Goal: Task Accomplishment & Management: Complete application form

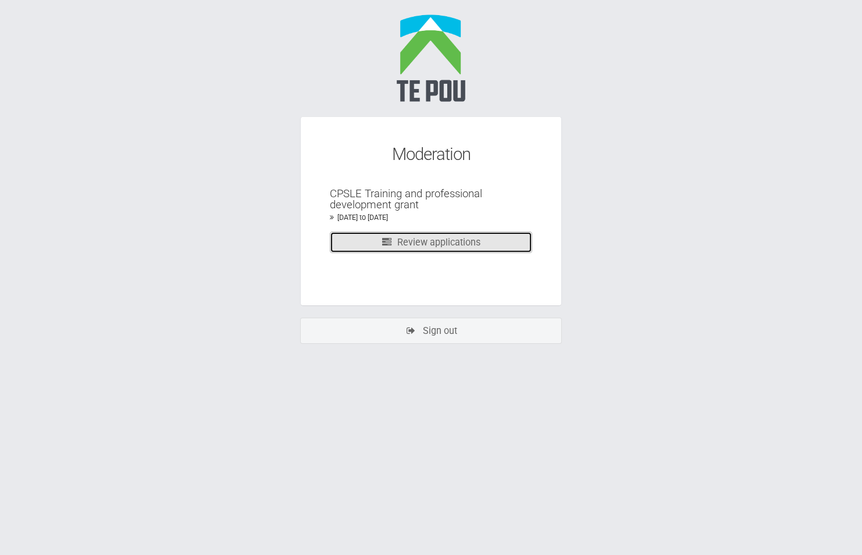
click at [444, 244] on link "Review applications" at bounding box center [431, 242] width 202 height 22
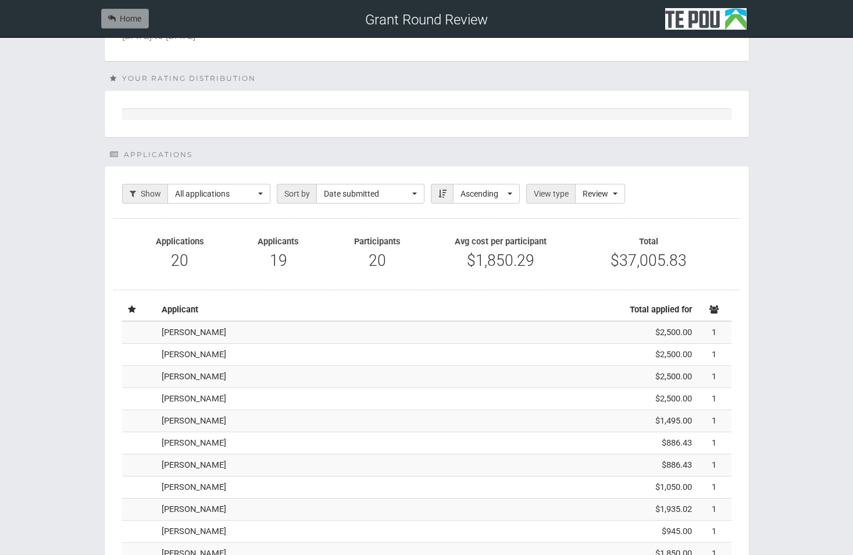
scroll to position [72, 0]
click at [262, 337] on td "Tracy Richardson" at bounding box center [374, 333] width 435 height 22
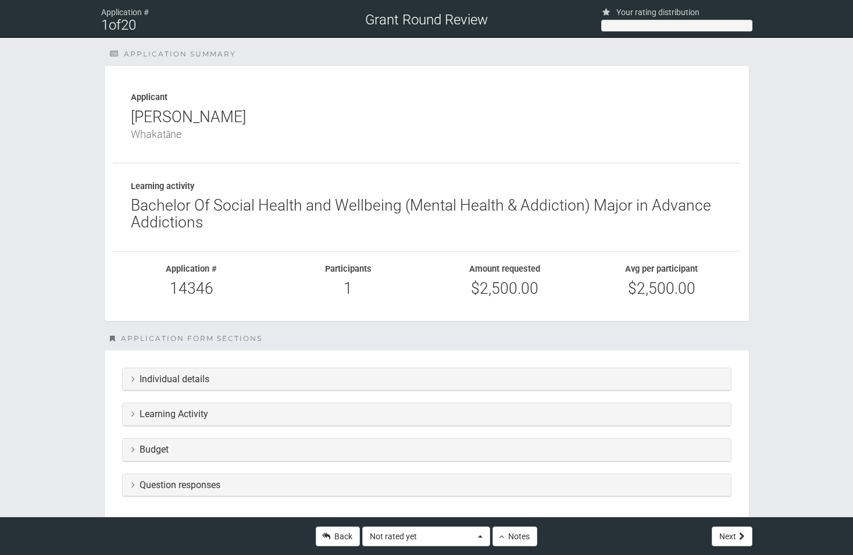
click at [243, 383] on h3 "Individual details" at bounding box center [426, 379] width 591 height 10
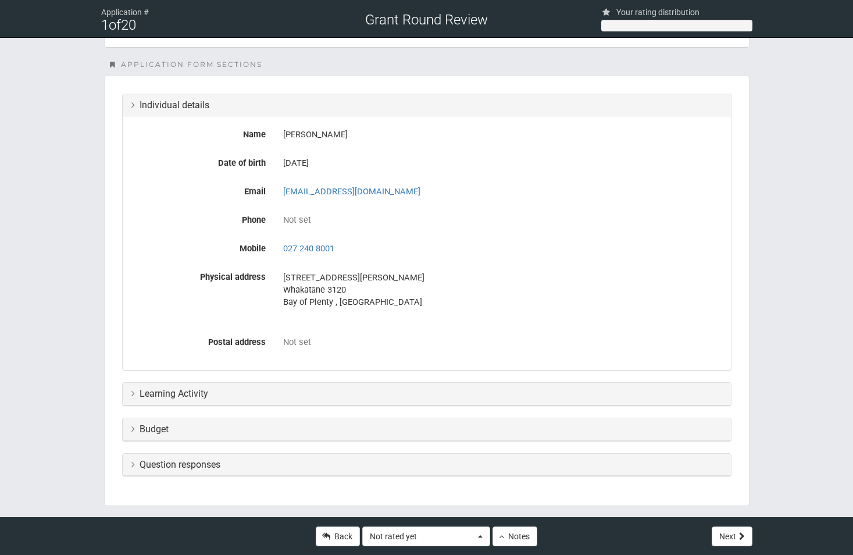
scroll to position [291, 0]
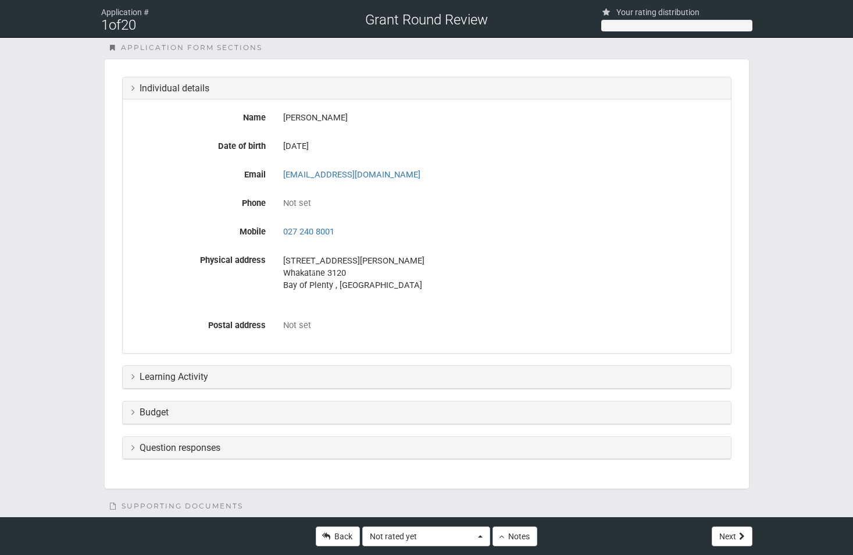
click at [144, 88] on h3 "Individual details" at bounding box center [426, 88] width 591 height 10
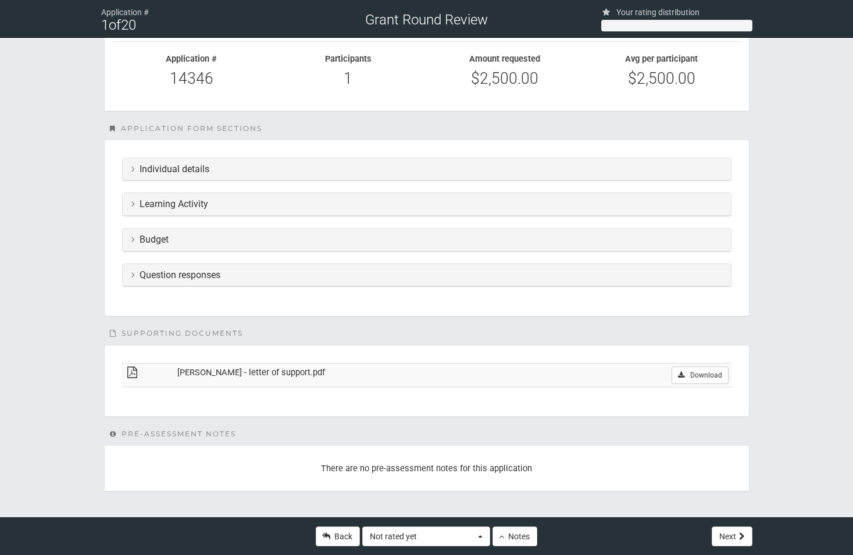
scroll to position [210, 0]
click at [179, 209] on h3 "Learning Activity" at bounding box center [426, 204] width 591 height 10
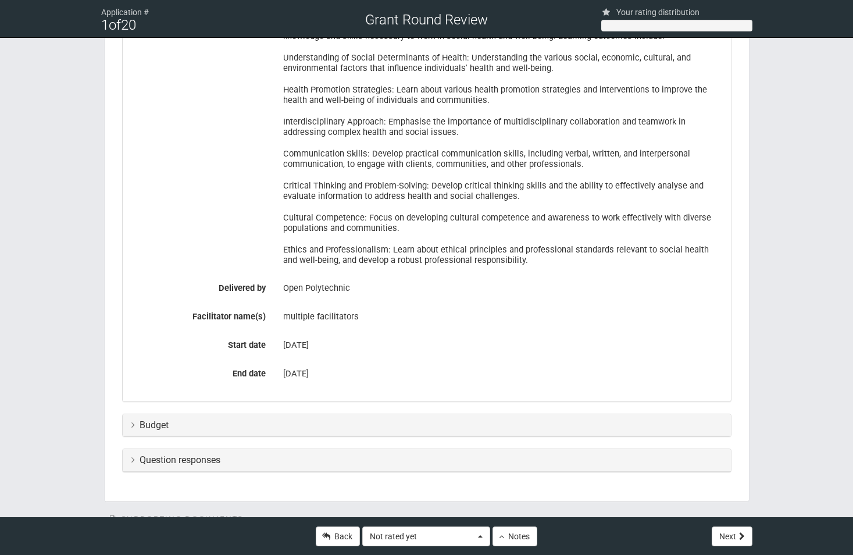
scroll to position [465, 0]
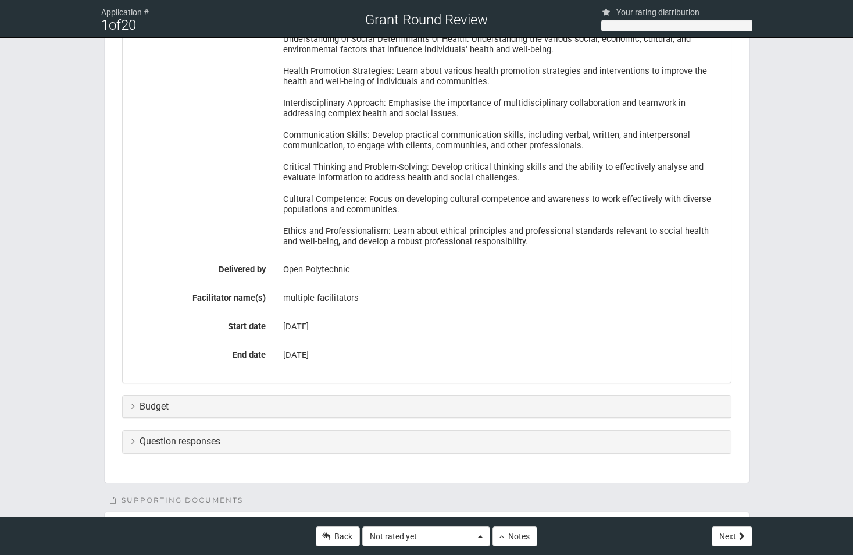
click at [337, 409] on h3 "Budget" at bounding box center [426, 406] width 591 height 10
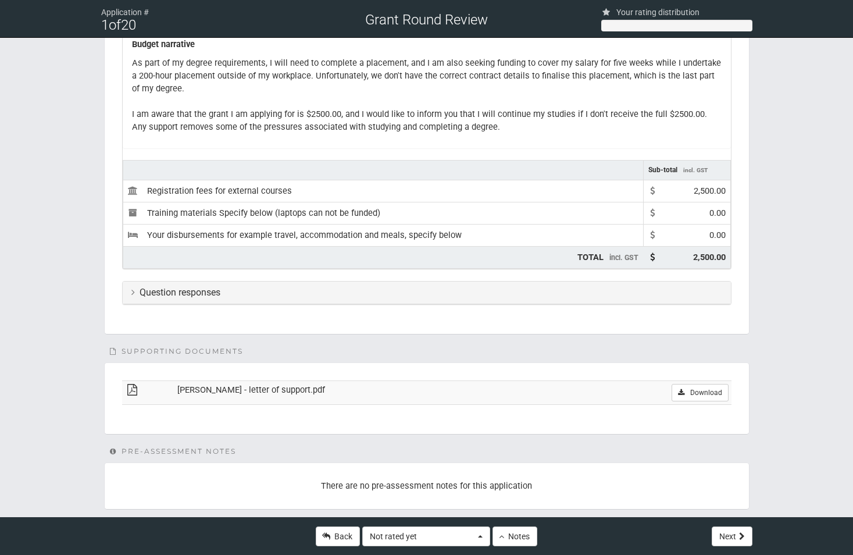
scroll to position [872, 0]
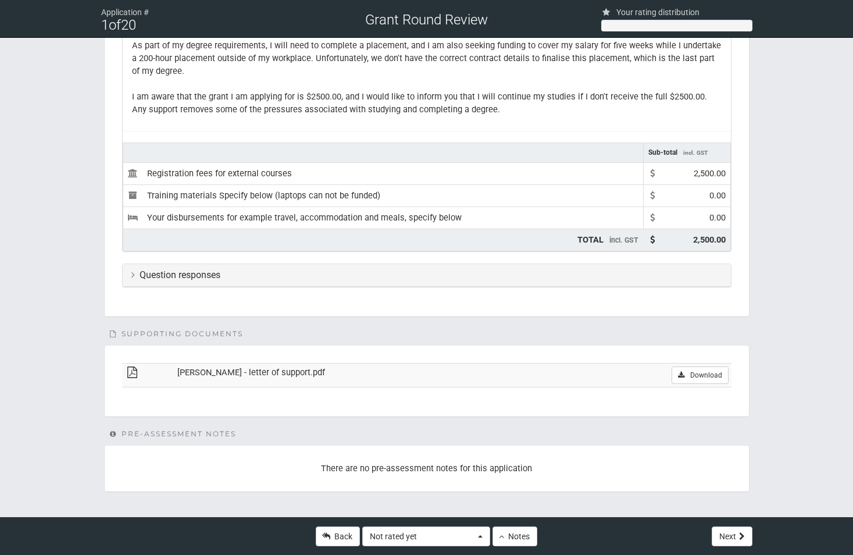
click at [270, 275] on h3 "Question responses" at bounding box center [426, 275] width 591 height 10
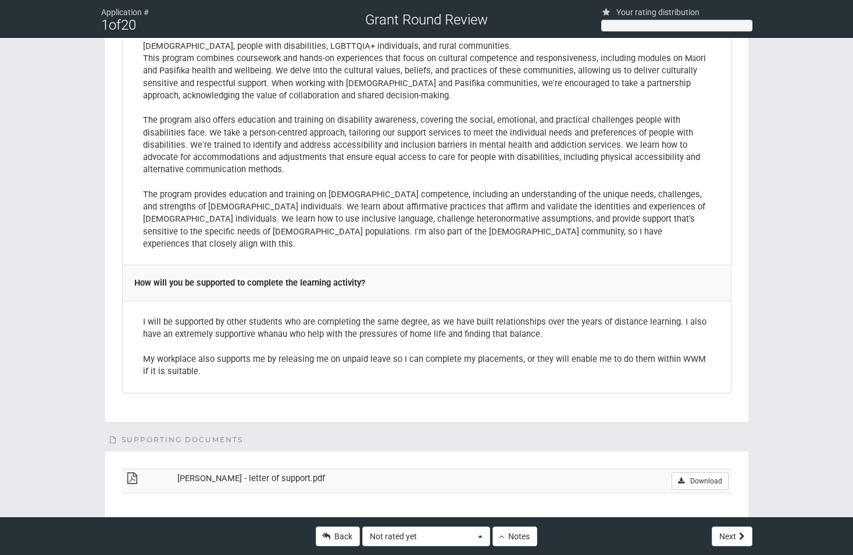
scroll to position [2674, 0]
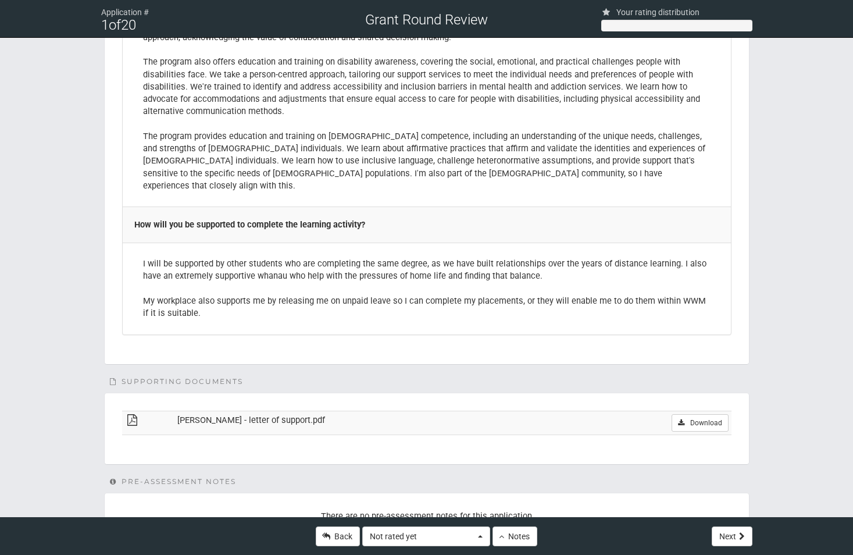
click at [570, 411] on td "Download" at bounding box center [650, 423] width 161 height 24
click at [130, 416] on icon at bounding box center [132, 420] width 15 height 9
click at [716, 414] on link "Download" at bounding box center [700, 422] width 56 height 17
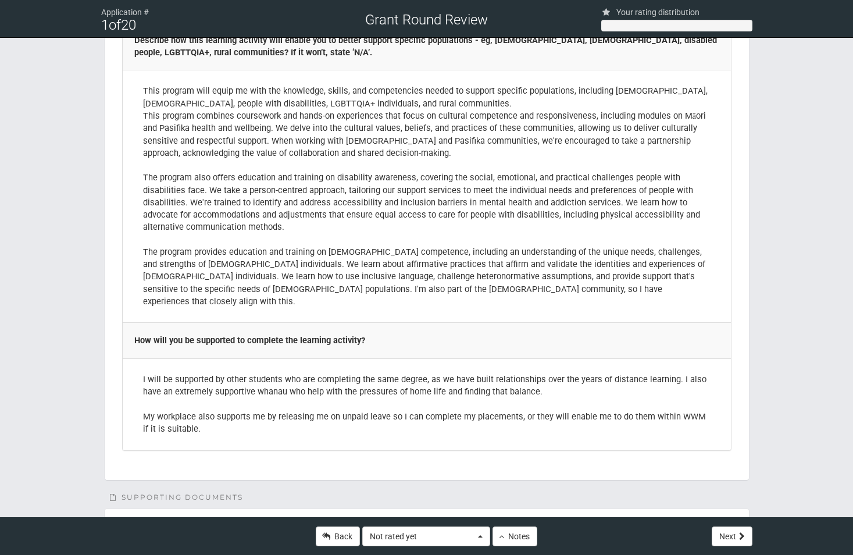
scroll to position [2685, 0]
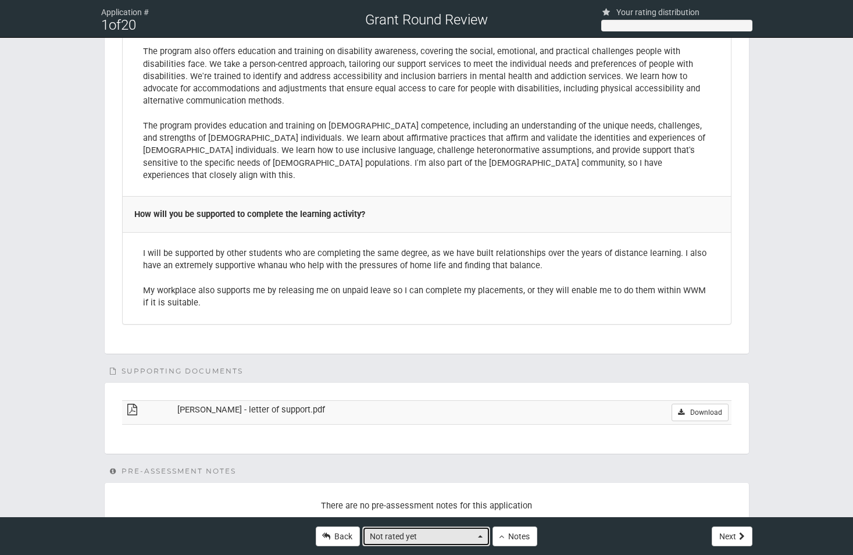
click at [480, 536] on span "button" at bounding box center [480, 536] width 5 height 2
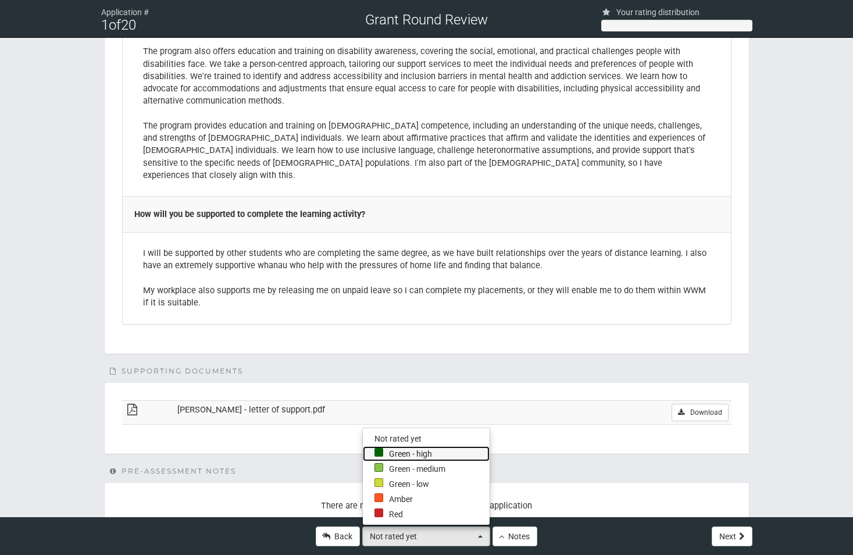
click at [431, 453] on link "Green - high" at bounding box center [426, 453] width 127 height 15
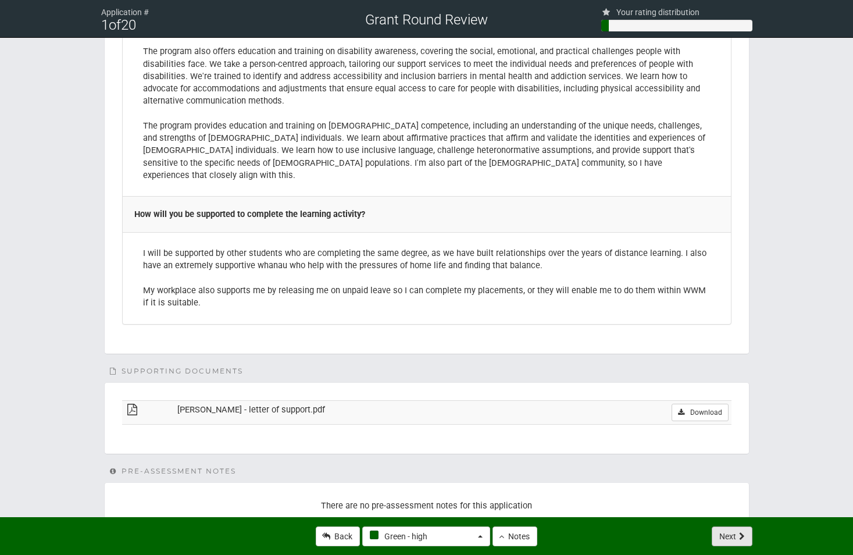
click at [732, 538] on button "Next" at bounding box center [732, 536] width 41 height 20
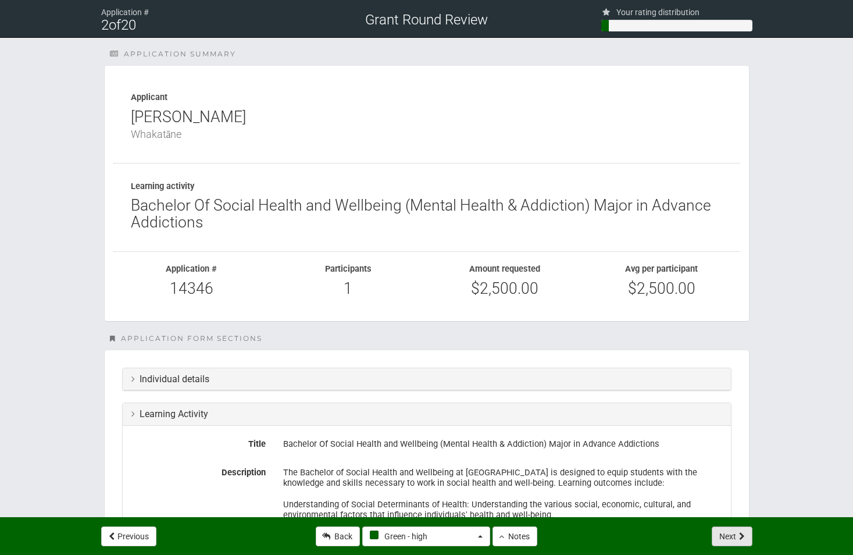
select select "-1"
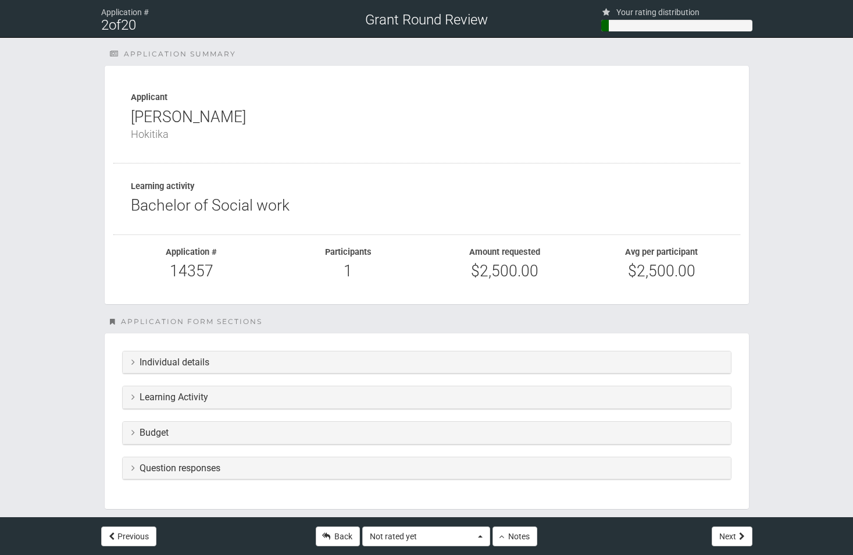
click at [230, 400] on h3 "Learning Activity" at bounding box center [426, 397] width 591 height 10
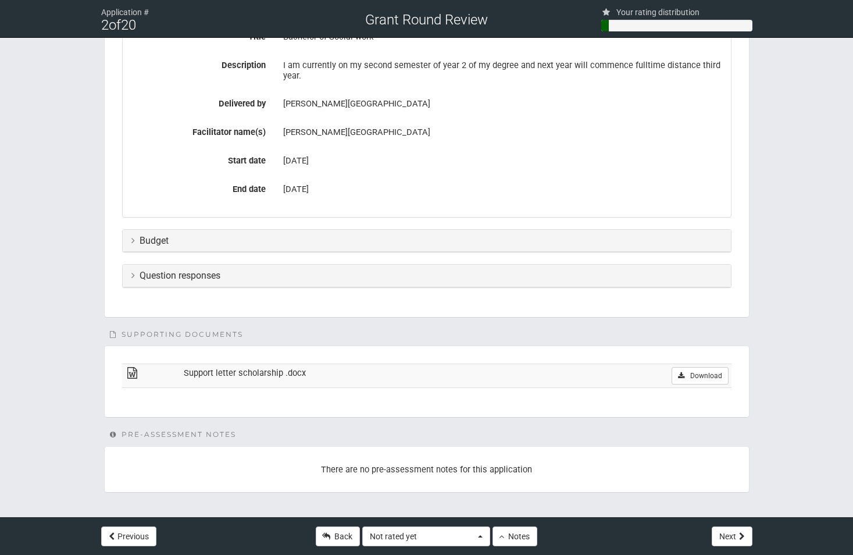
scroll to position [391, 0]
click at [186, 241] on h3 "Budget" at bounding box center [426, 240] width 591 height 10
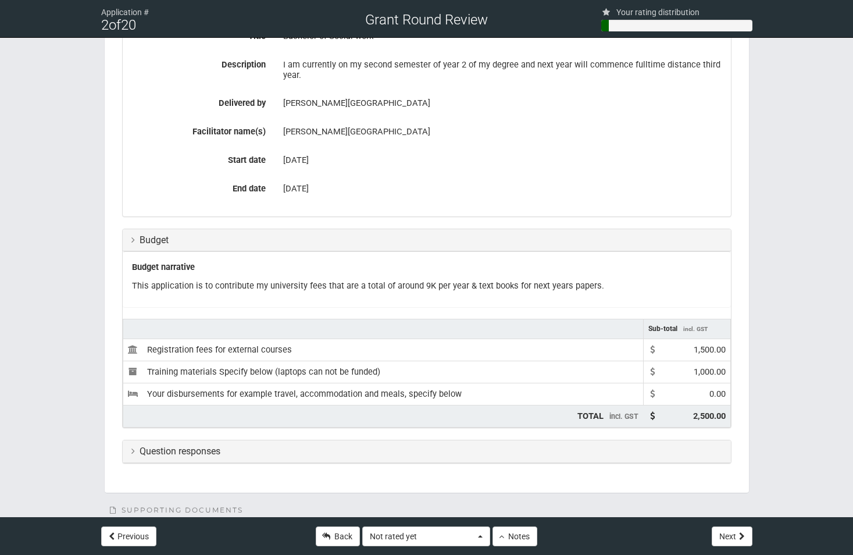
click at [310, 394] on td "Your disbursements for example travel, accommodation and meals, specify below" at bounding box center [383, 394] width 520 height 22
click at [309, 376] on td "Training materials Specify below (laptops can not be funded)" at bounding box center [383, 372] width 520 height 22
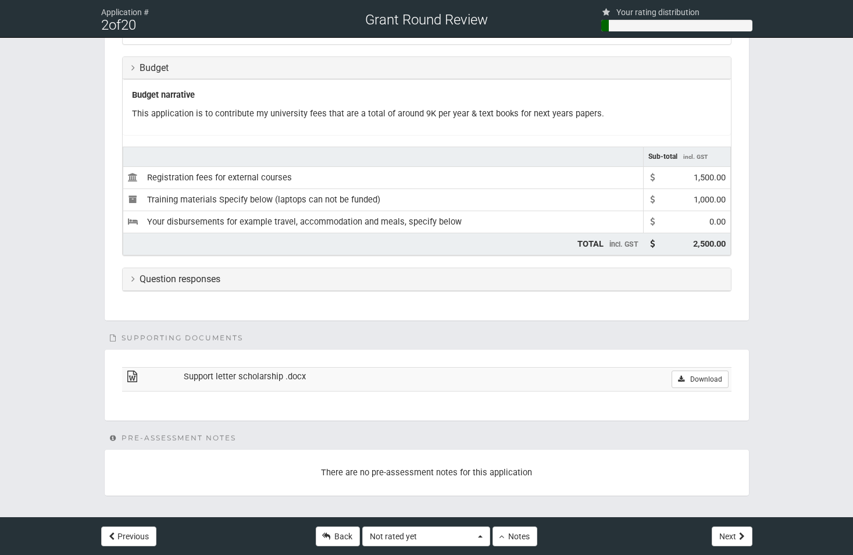
scroll to position [567, 0]
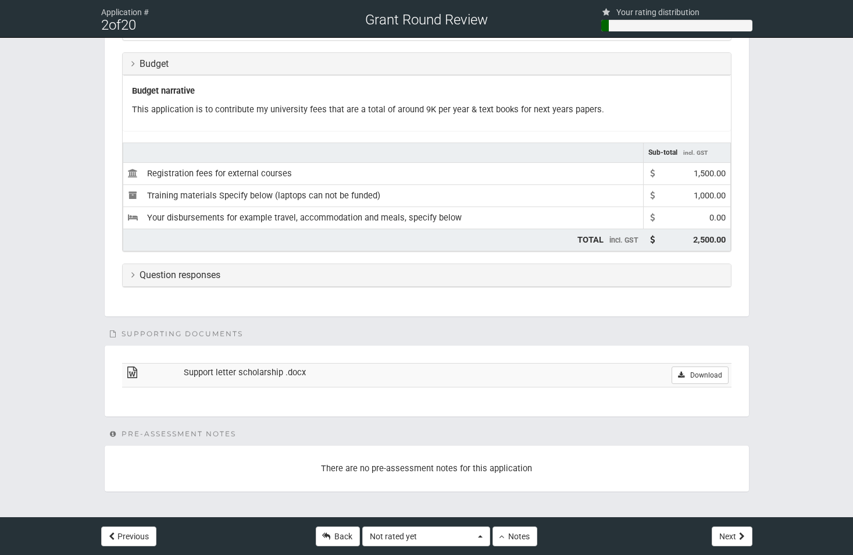
click at [251, 276] on h3 "Question responses" at bounding box center [426, 275] width 591 height 10
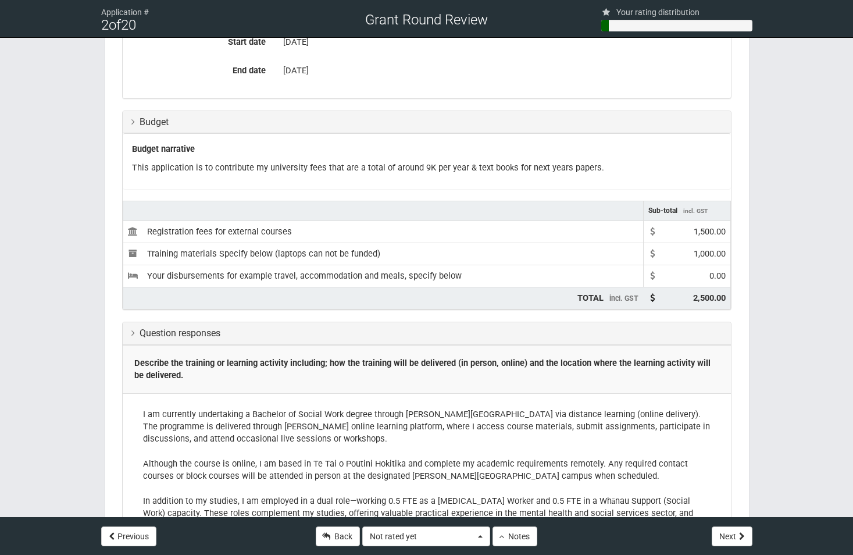
scroll to position [0, 0]
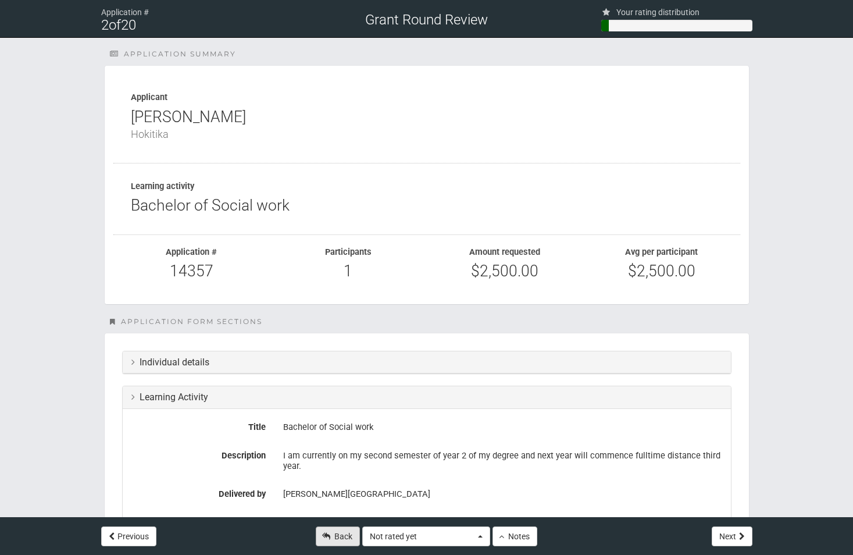
click at [352, 538] on link "Back" at bounding box center [338, 536] width 44 height 20
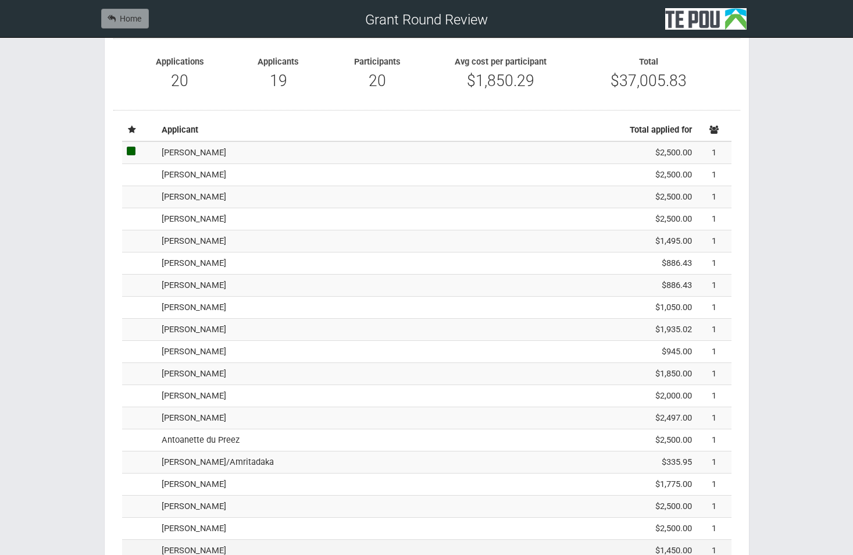
scroll to position [233, 0]
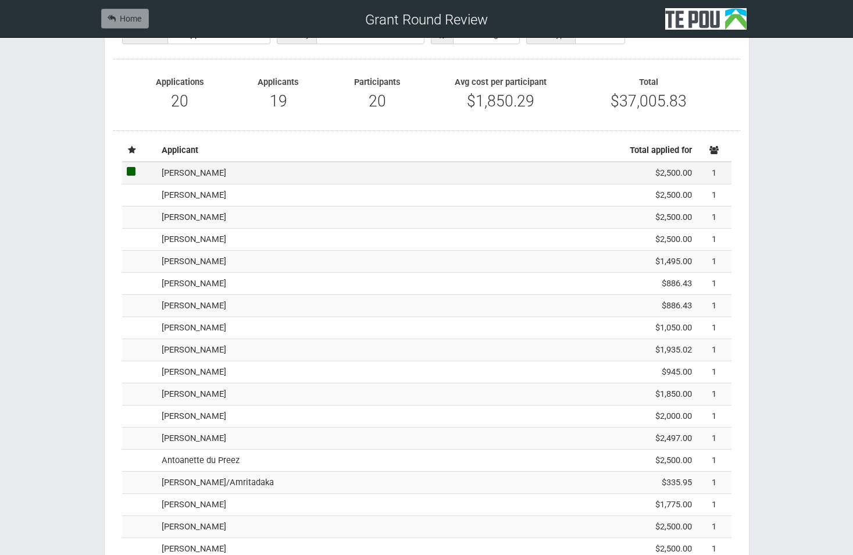
click at [234, 177] on td "[PERSON_NAME]" at bounding box center [374, 173] width 435 height 22
click at [205, 197] on td "paige kirby" at bounding box center [374, 195] width 435 height 22
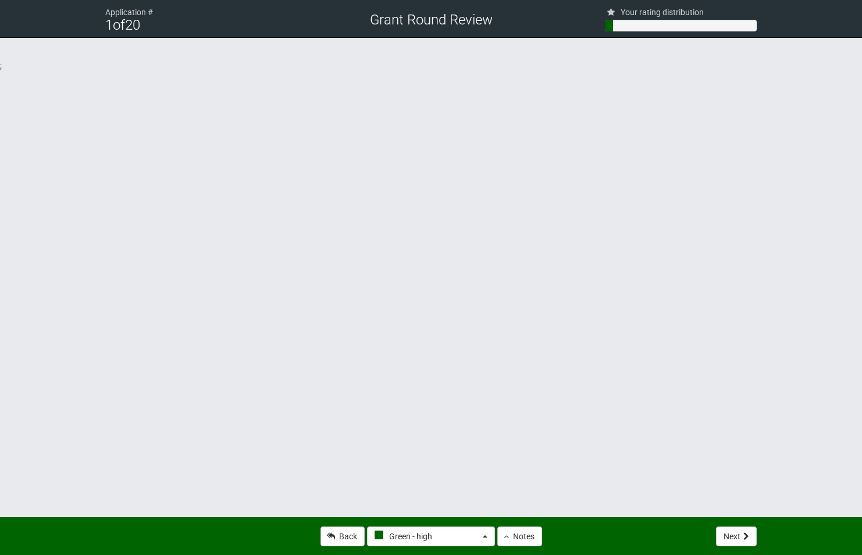
select select "4"
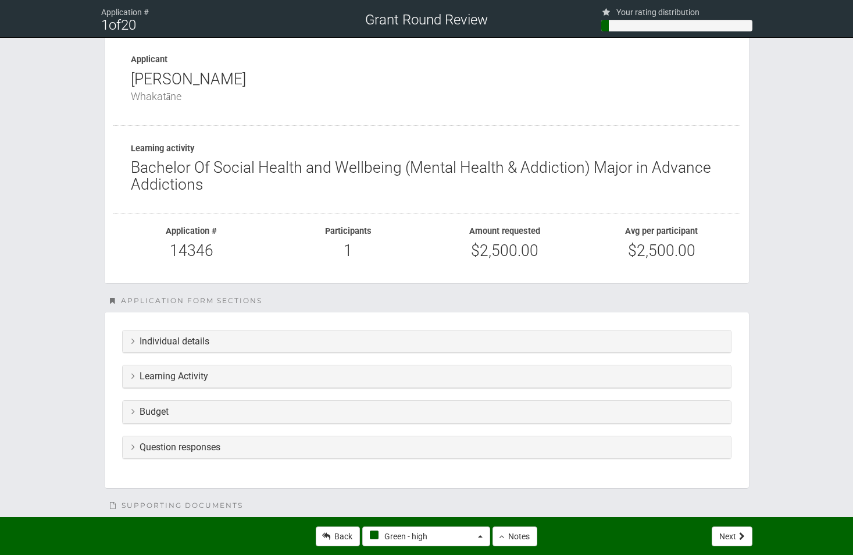
scroll to position [58, 0]
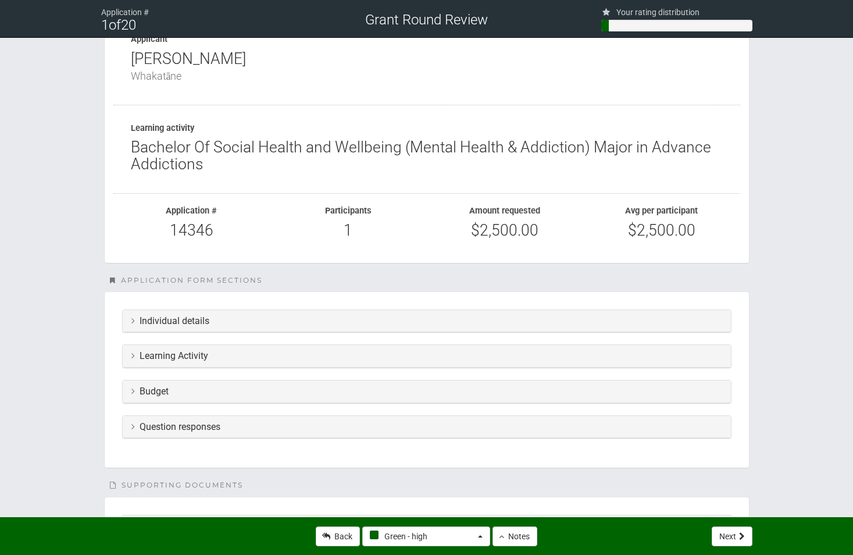
click at [227, 432] on div "Question responses" at bounding box center [427, 427] width 608 height 23
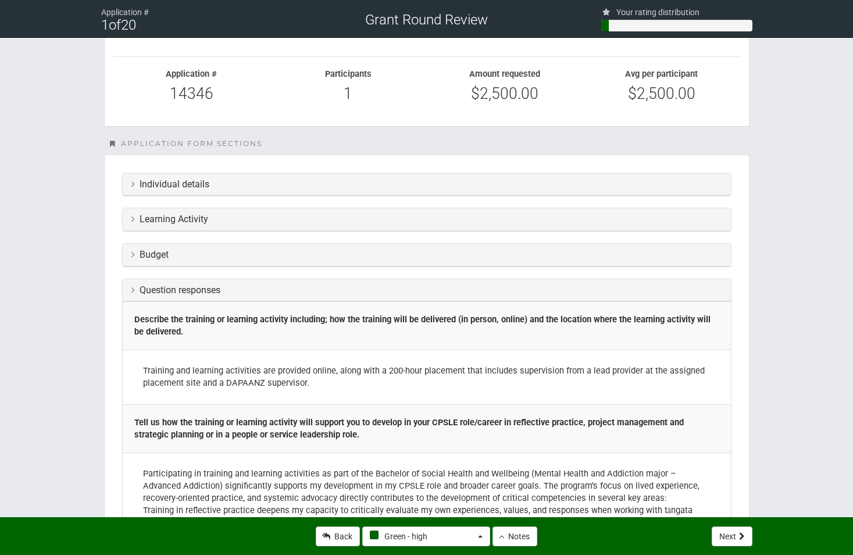
scroll to position [174, 0]
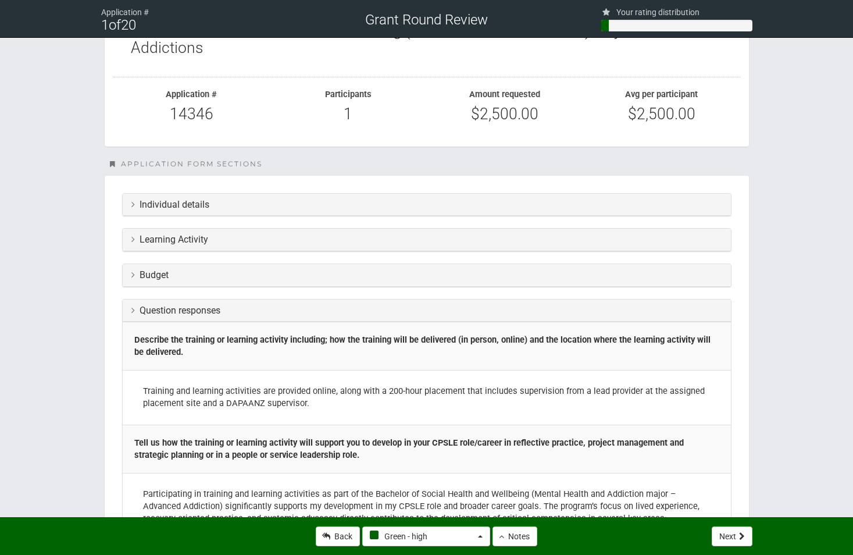
click at [206, 207] on h3 "Individual details" at bounding box center [426, 204] width 591 height 10
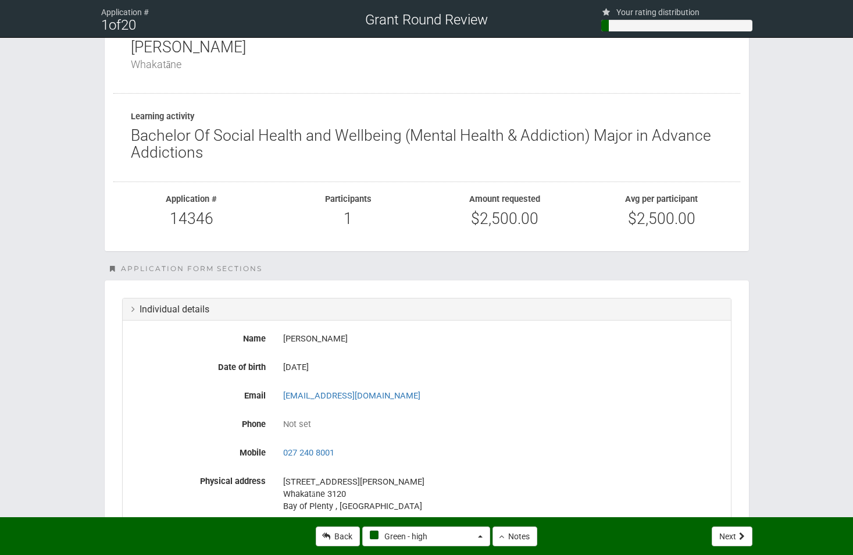
scroll to position [0, 0]
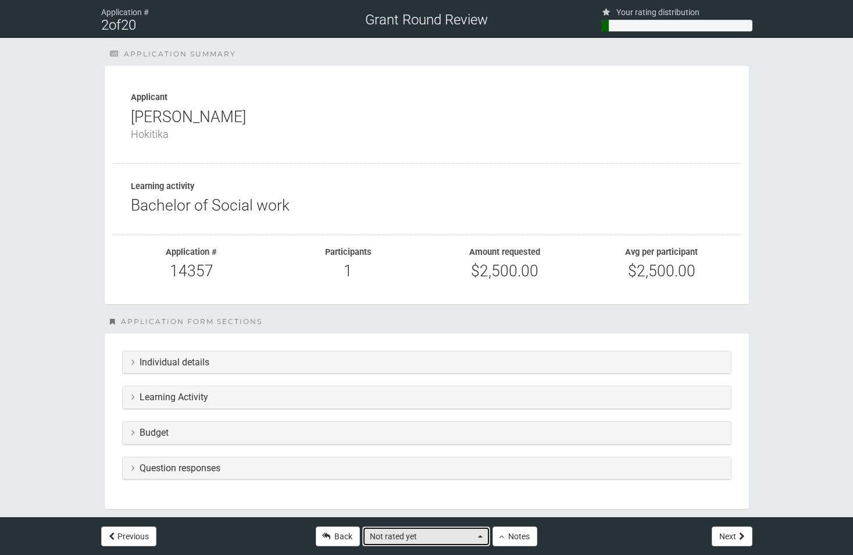
click at [484, 537] on button "Not rated yet" at bounding box center [426, 536] width 128 height 20
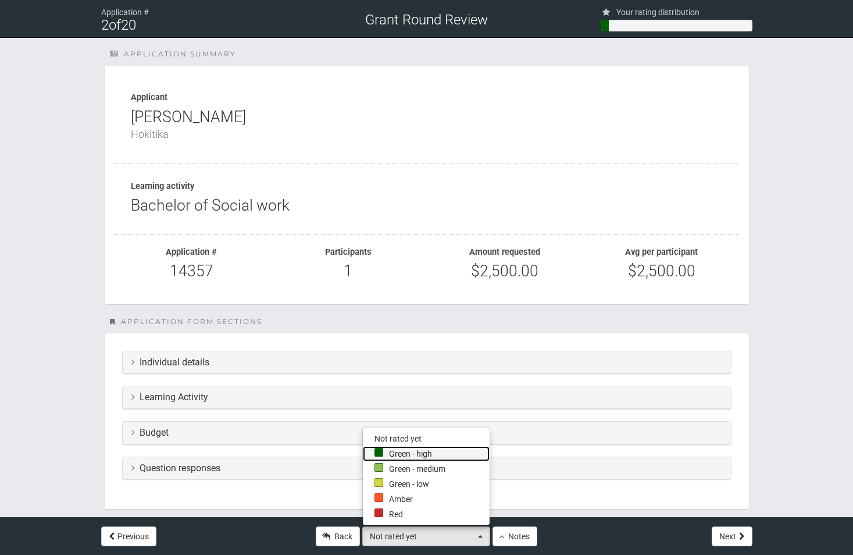
click at [441, 455] on link "Green - high" at bounding box center [426, 453] width 127 height 15
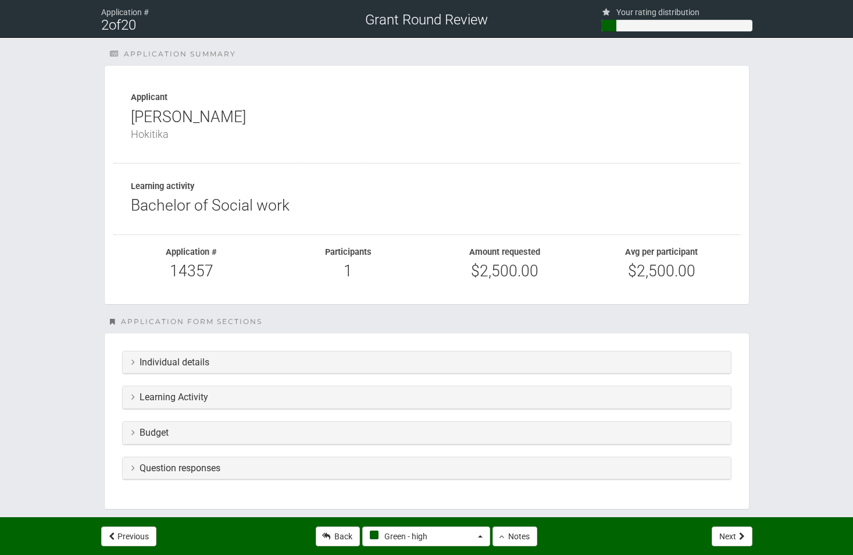
click at [288, 396] on h3 "Learning Activity" at bounding box center [426, 397] width 591 height 10
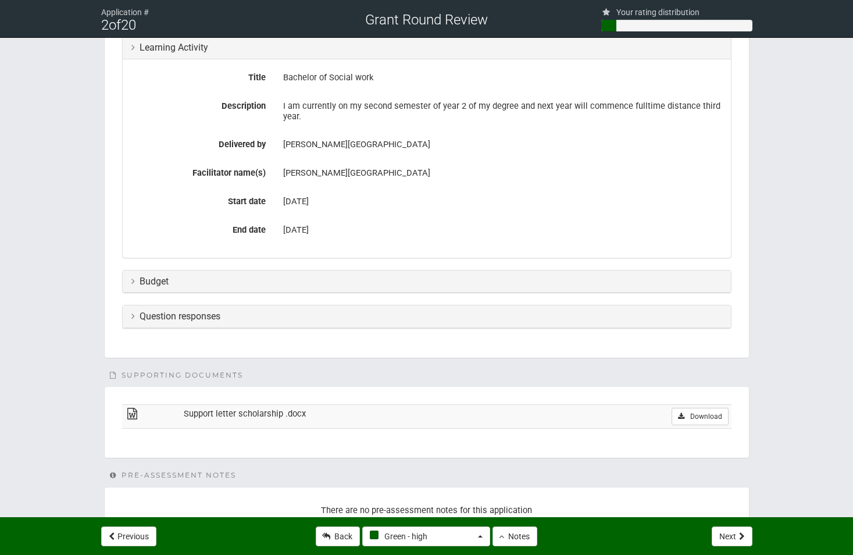
scroll to position [391, 0]
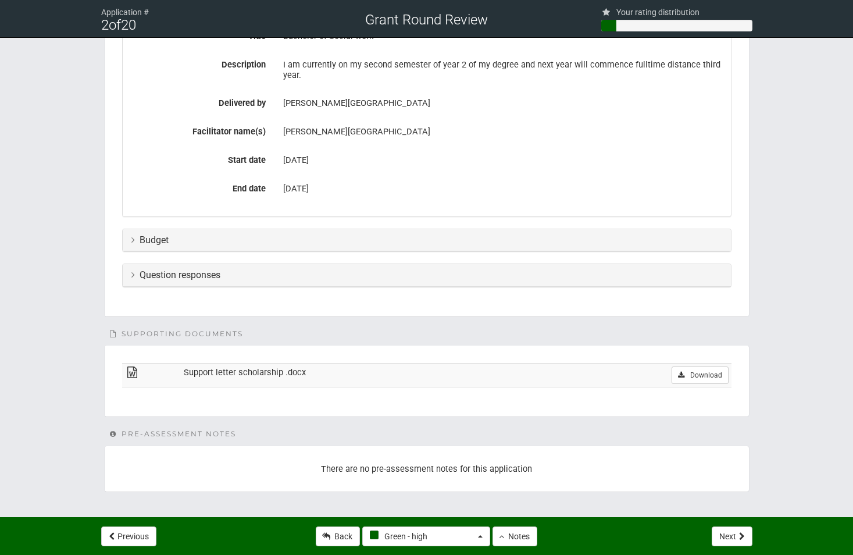
click at [287, 376] on td "Support letter scholarship .docx" at bounding box center [366, 375] width 370 height 24
click at [679, 380] on link "Download" at bounding box center [700, 374] width 56 height 17
click at [715, 537] on button "Next" at bounding box center [732, 536] width 41 height 20
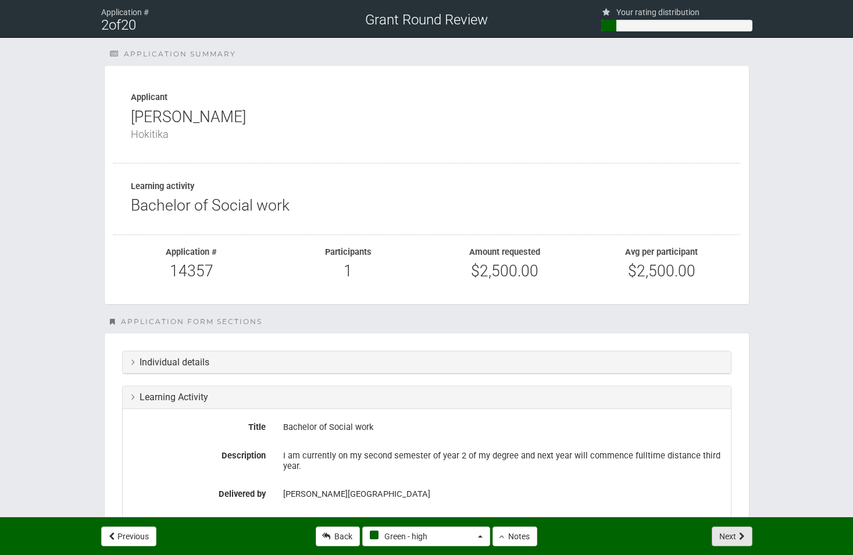
select select "-1"
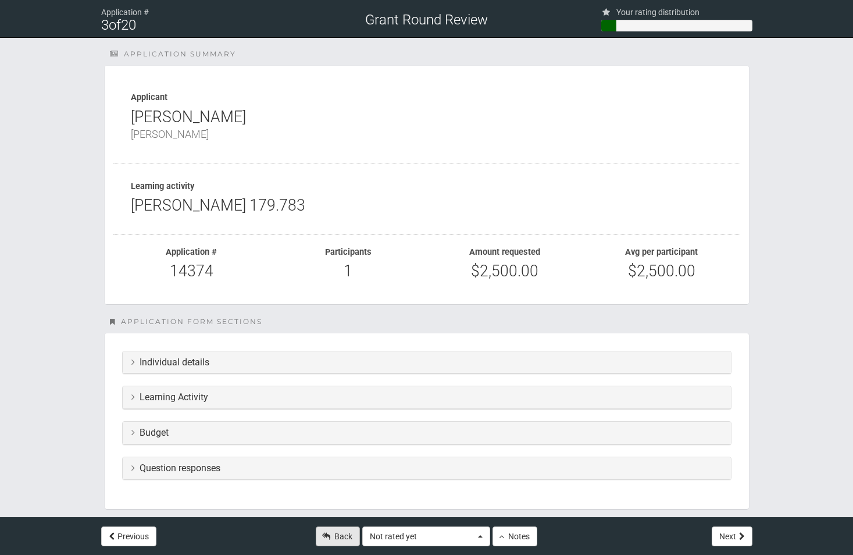
click at [343, 536] on link "Back" at bounding box center [338, 536] width 44 height 20
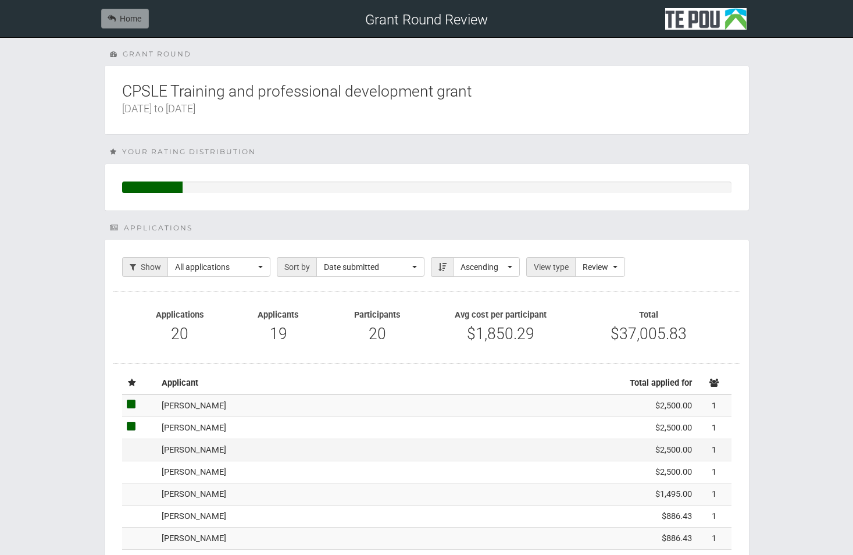
click at [273, 451] on td "[PERSON_NAME]" at bounding box center [374, 450] width 435 height 22
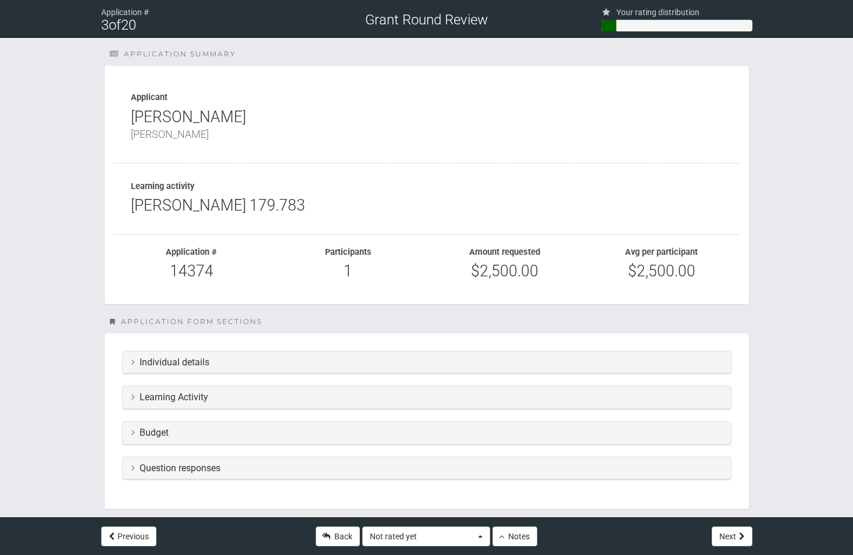
click at [247, 399] on h3 "Learning Activity" at bounding box center [426, 397] width 591 height 10
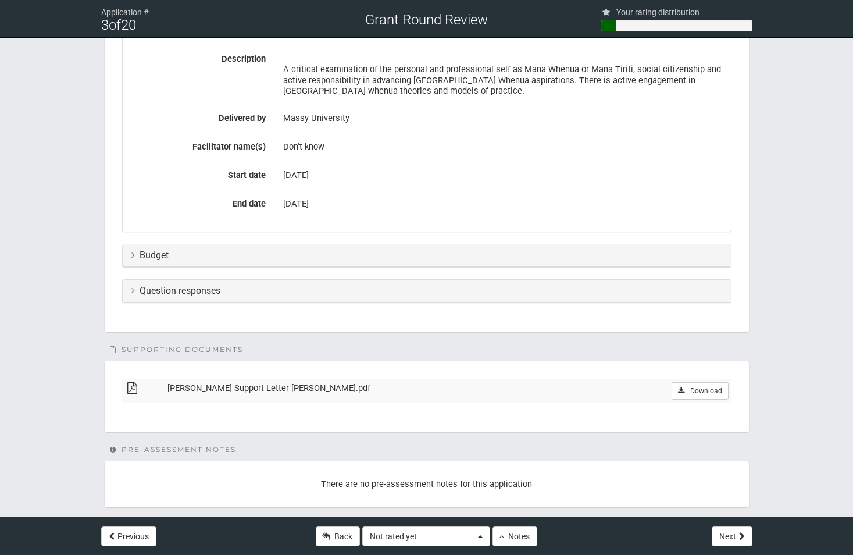
scroll to position [412, 0]
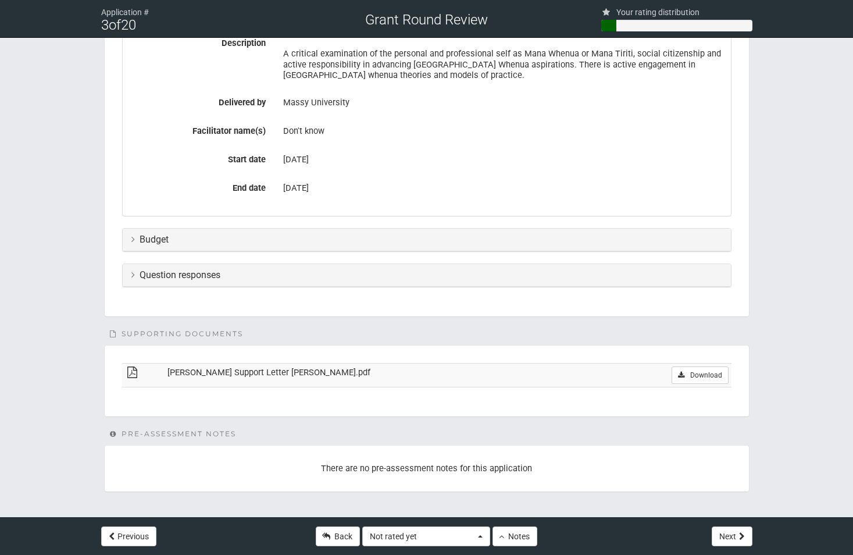
click at [203, 247] on div "Budget" at bounding box center [427, 240] width 608 height 23
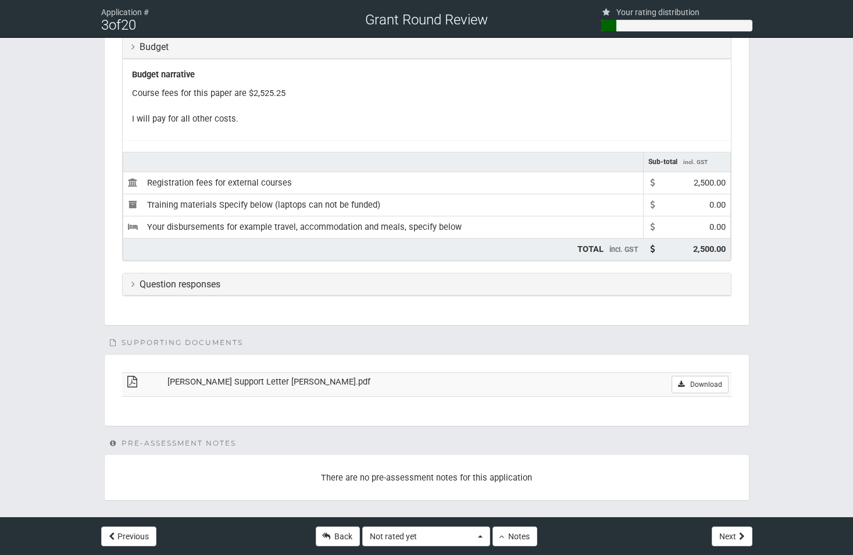
scroll to position [614, 0]
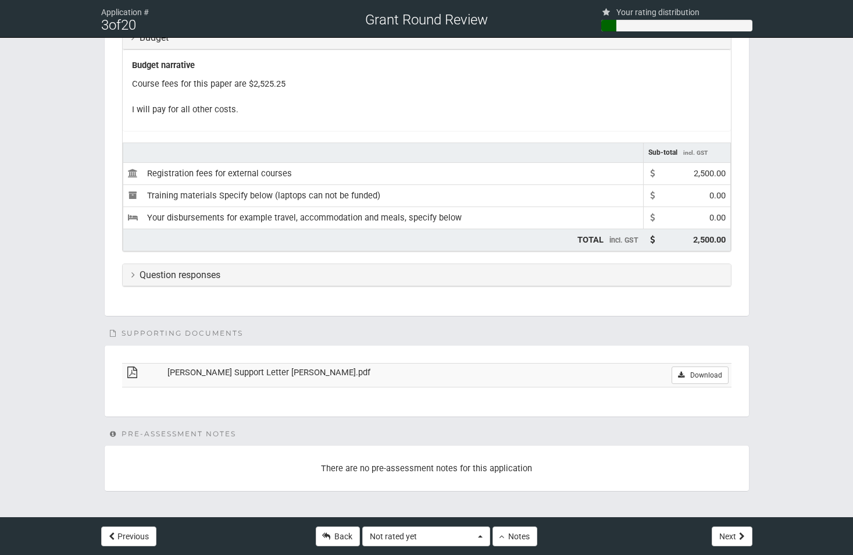
click at [227, 278] on h3 "Question responses" at bounding box center [426, 275] width 591 height 10
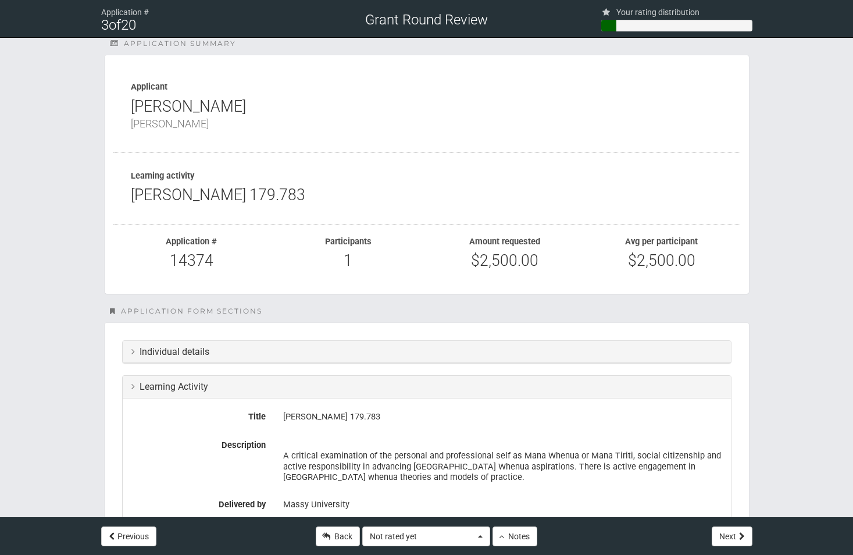
scroll to position [0, 0]
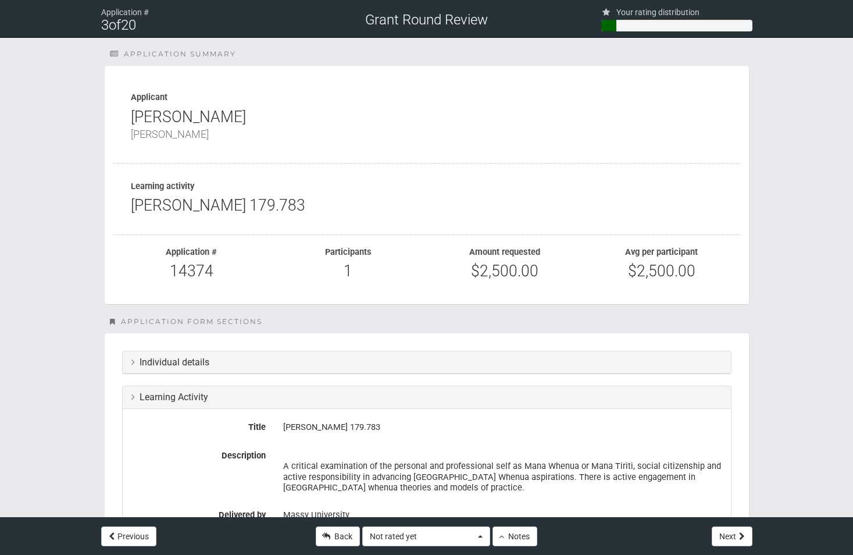
click at [294, 365] on h3 "Individual details" at bounding box center [426, 362] width 591 height 10
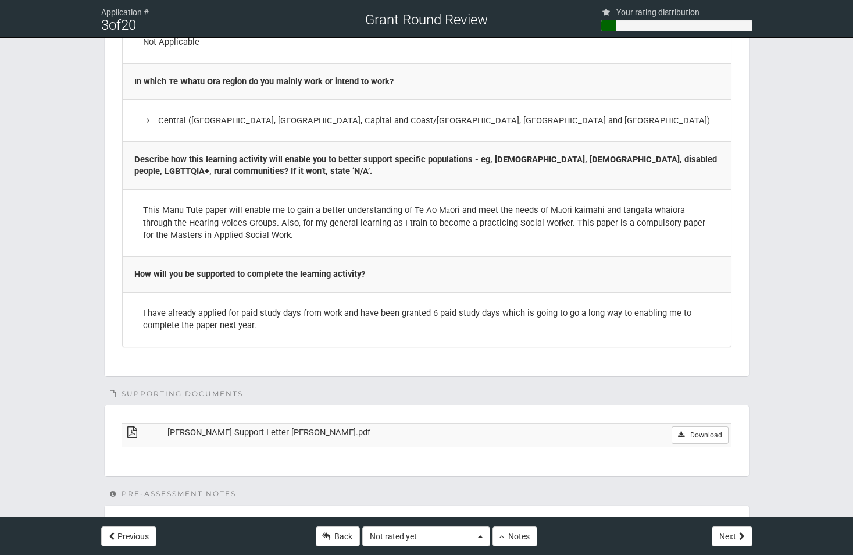
scroll to position [2210, 0]
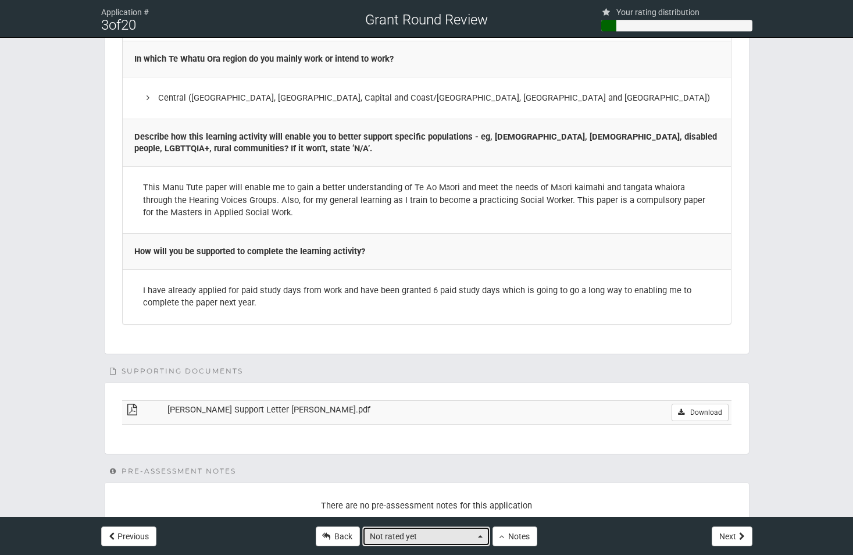
click at [444, 537] on span "Not rated yet" at bounding box center [422, 536] width 105 height 12
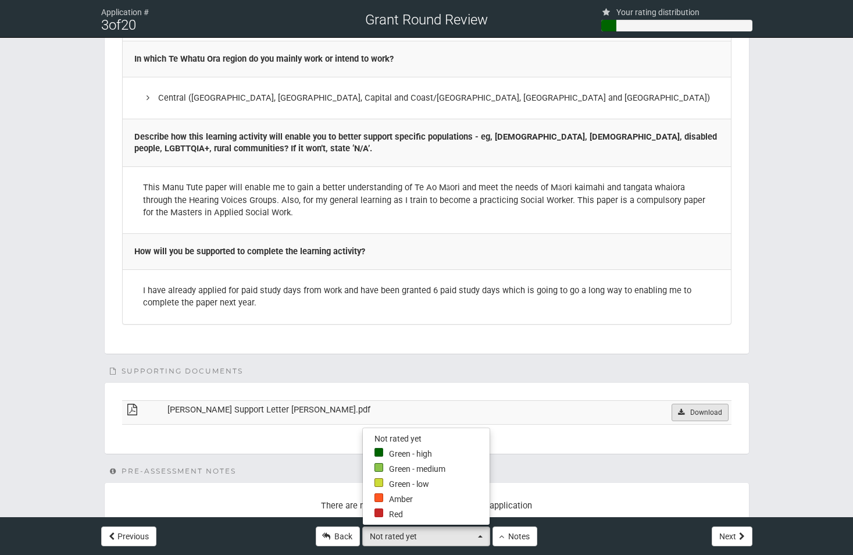
click at [694, 404] on link "Download" at bounding box center [700, 412] width 56 height 17
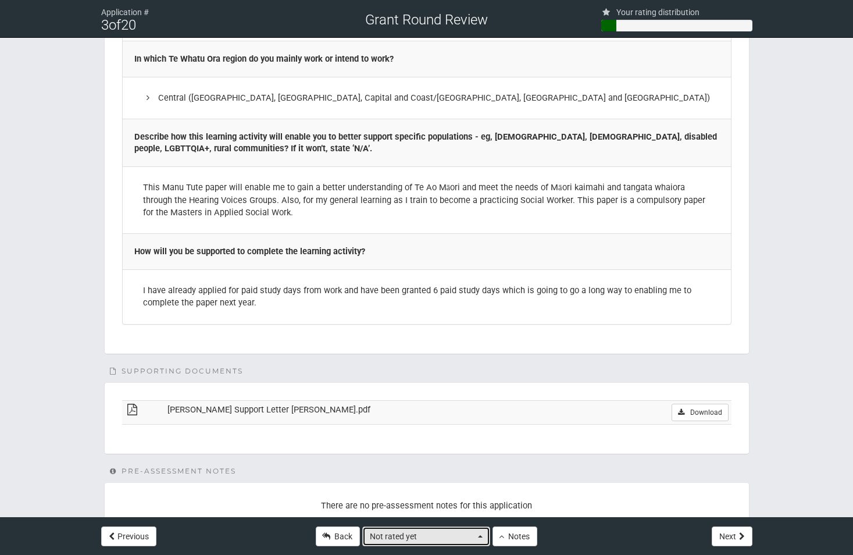
click at [483, 537] on button "Not rated yet" at bounding box center [426, 536] width 128 height 20
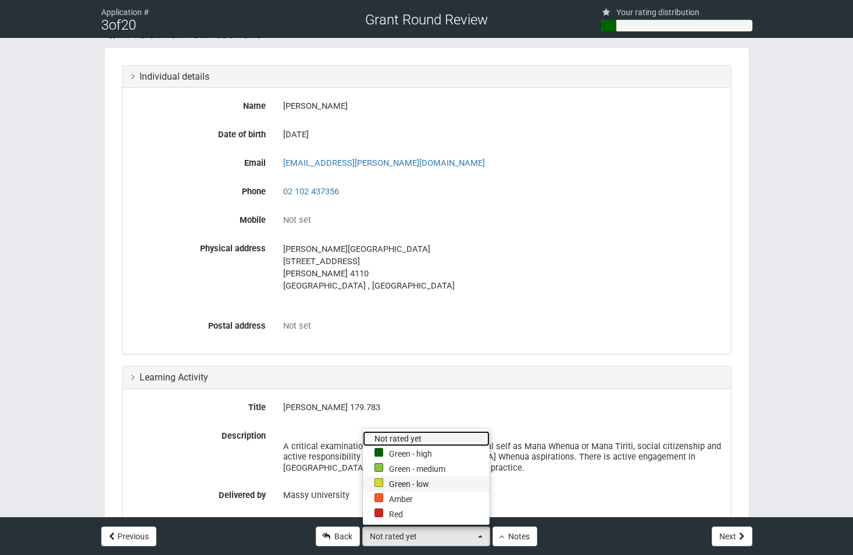
scroll to position [291, 0]
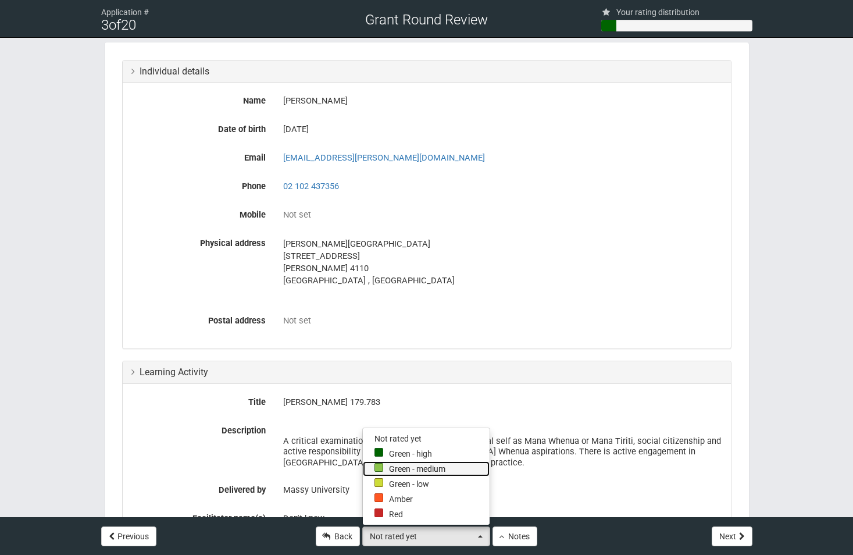
click at [443, 470] on link "Green - medium" at bounding box center [426, 468] width 127 height 15
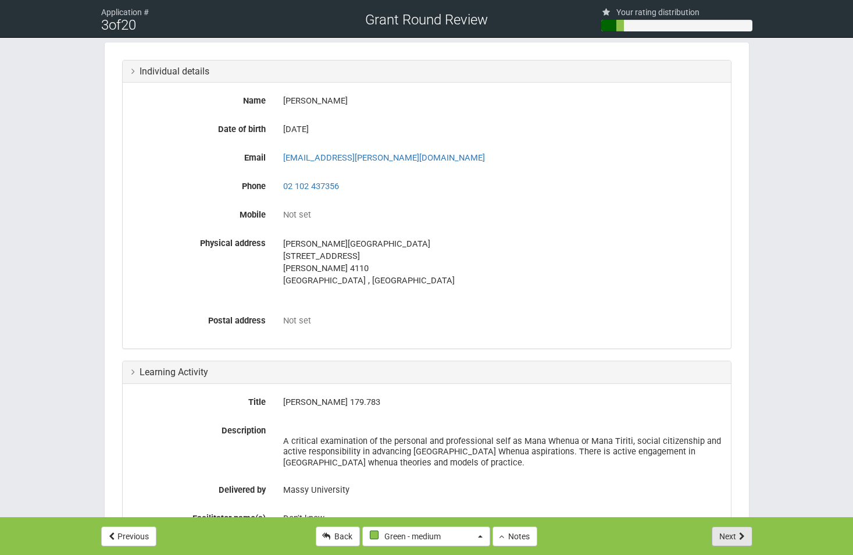
click at [724, 536] on button "Next" at bounding box center [732, 536] width 41 height 20
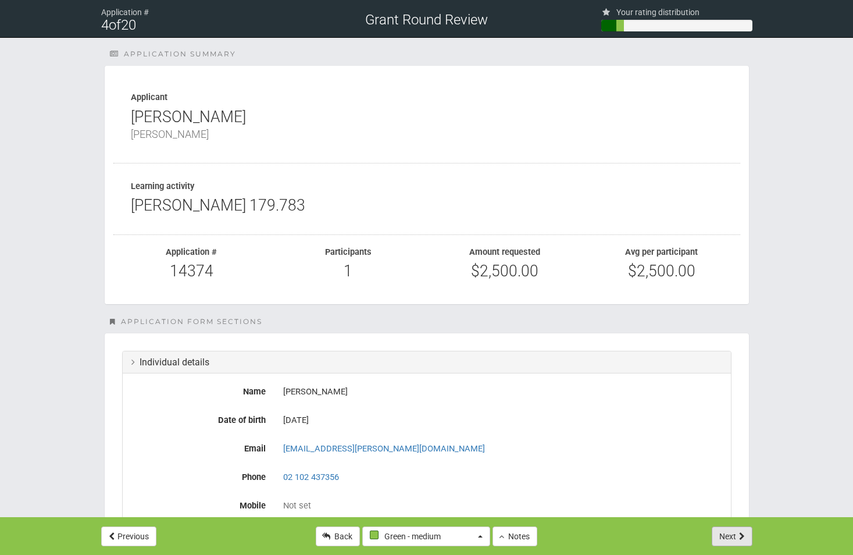
select select "-1"
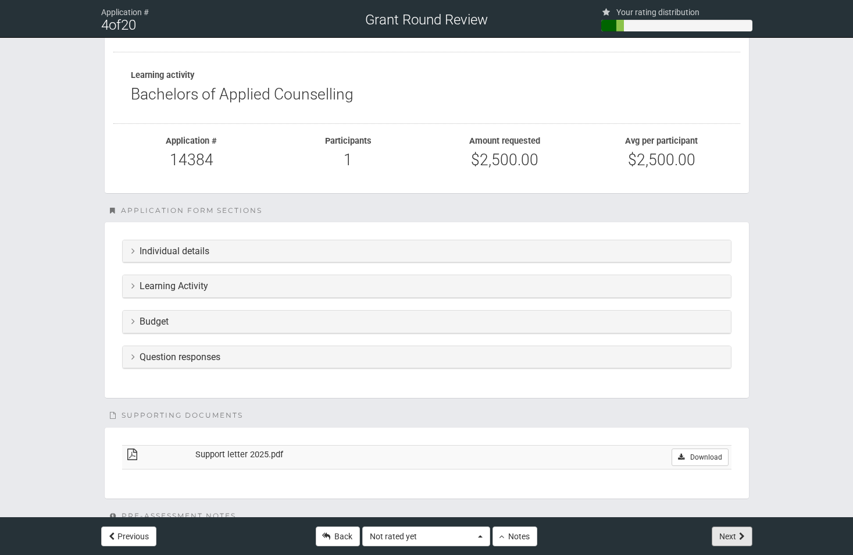
scroll to position [116, 0]
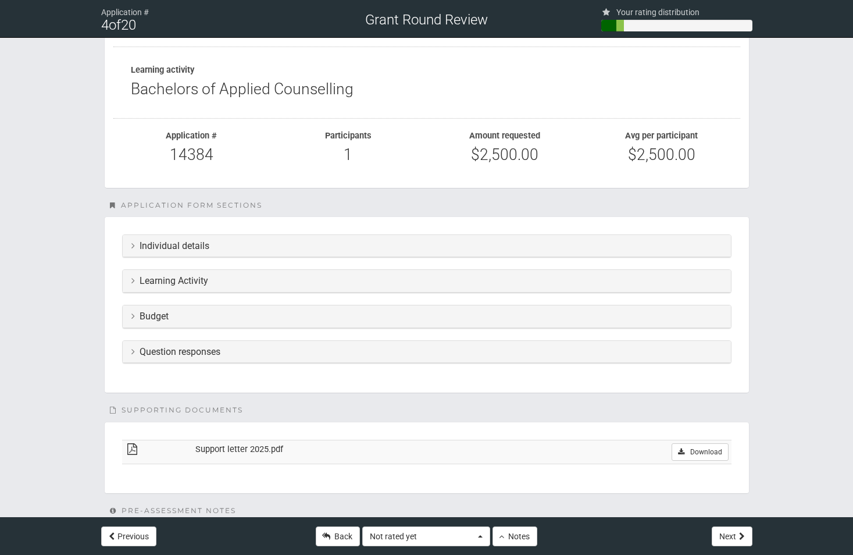
click at [209, 281] on h3 "Learning Activity" at bounding box center [426, 281] width 591 height 10
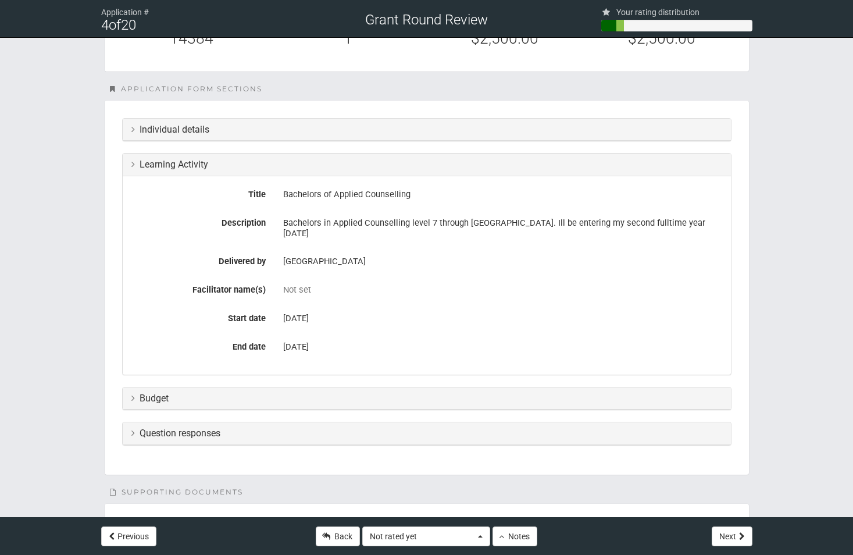
scroll to position [291, 0]
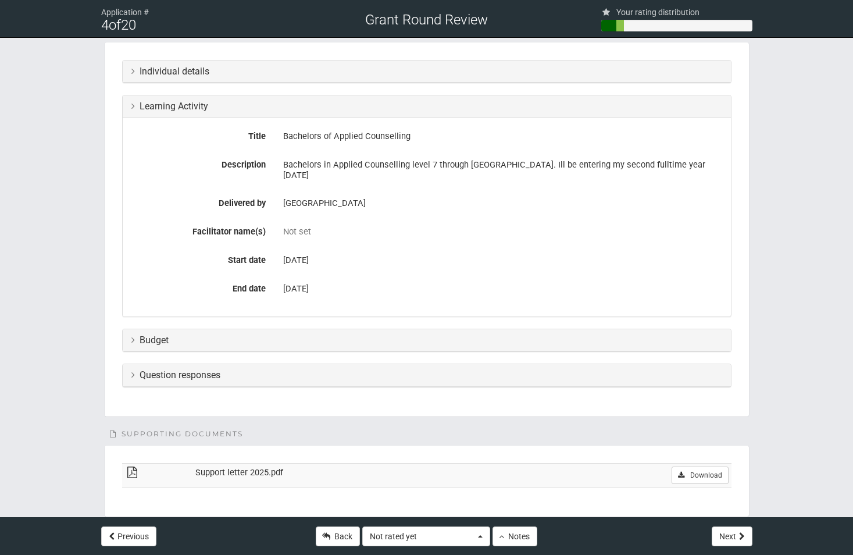
click at [255, 335] on h3 "Budget" at bounding box center [426, 340] width 591 height 10
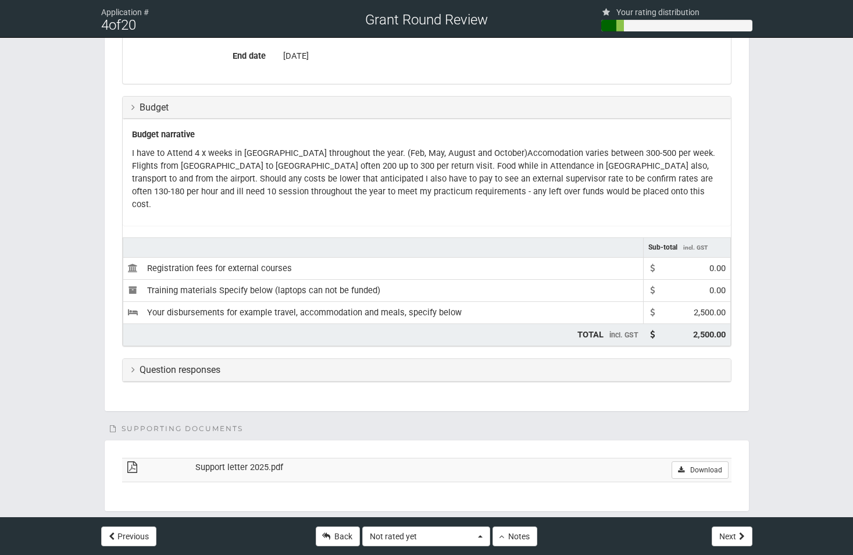
scroll to position [582, 0]
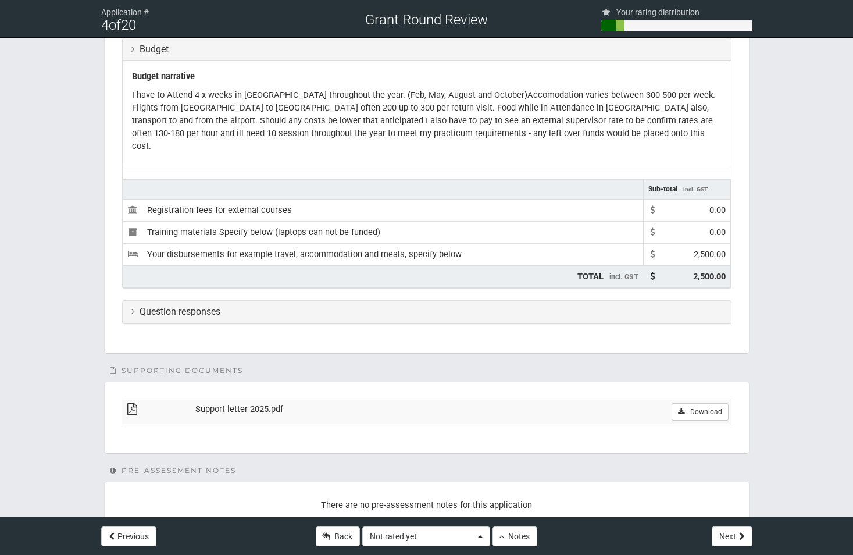
click at [309, 306] on h3 "Question responses" at bounding box center [426, 311] width 591 height 10
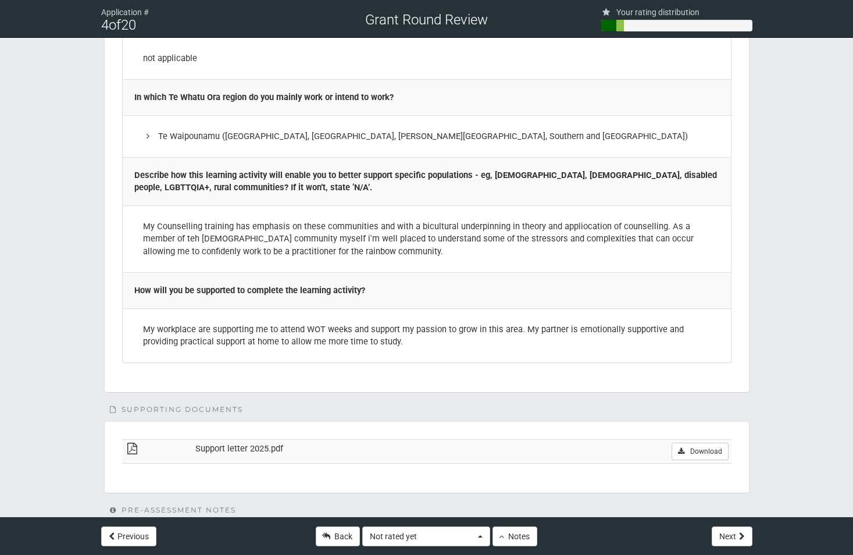
scroll to position [1745, 0]
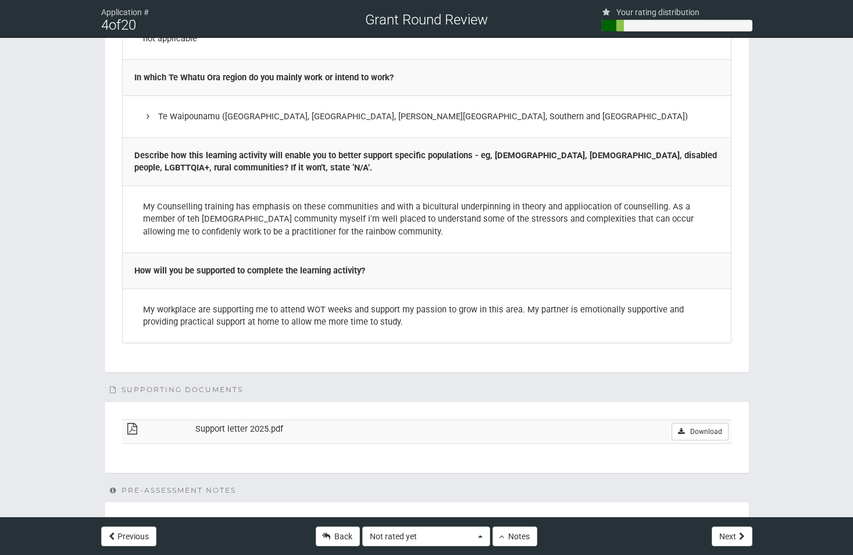
click at [367, 419] on td "Support letter 2025.pdf" at bounding box center [353, 431] width 323 height 24
click at [690, 423] on link "Download" at bounding box center [700, 431] width 56 height 17
click at [478, 539] on button "Not rated yet" at bounding box center [426, 536] width 128 height 20
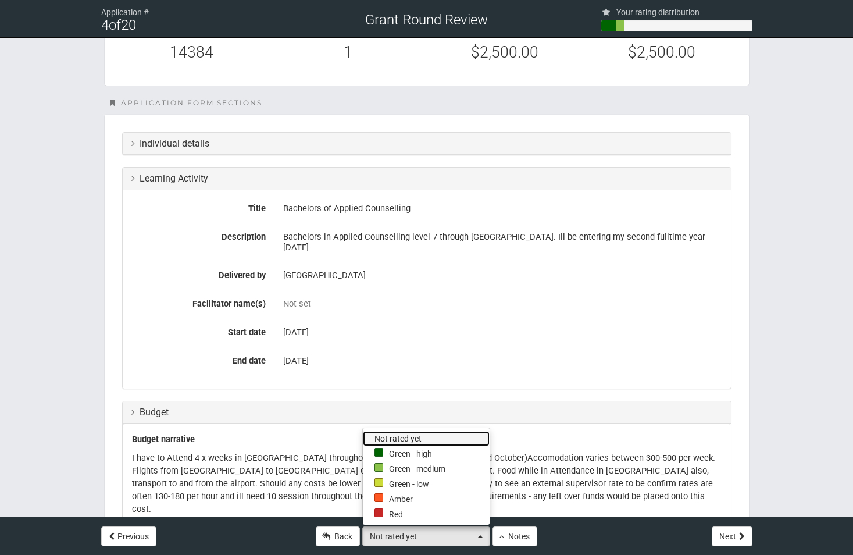
scroll to position [233, 0]
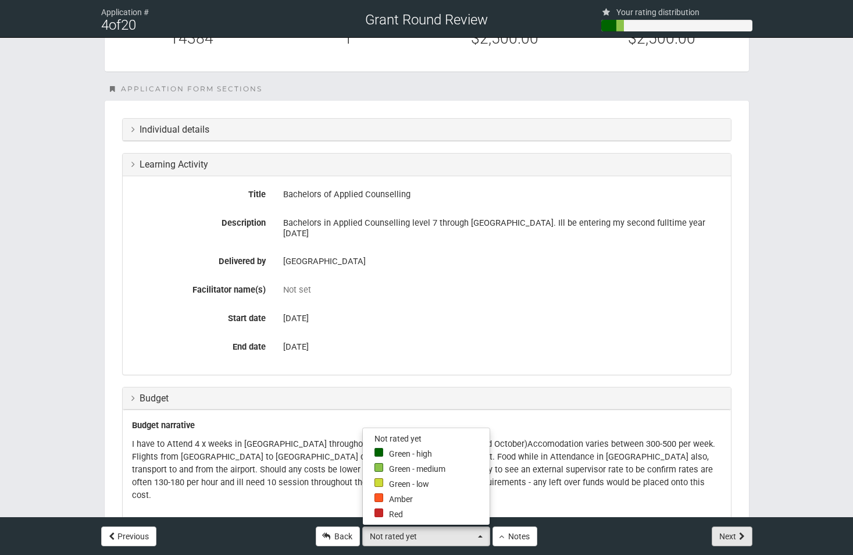
click at [743, 532] on icon at bounding box center [742, 536] width 6 height 8
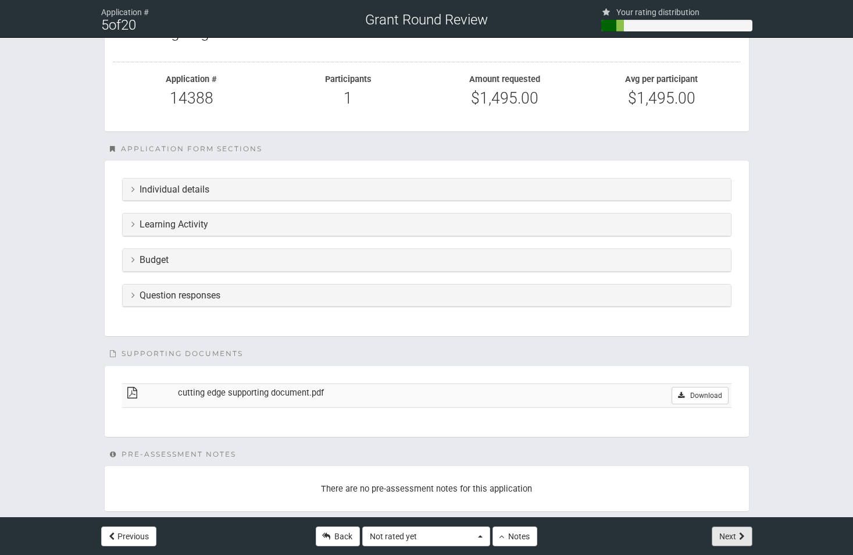
scroll to position [174, 0]
click at [318, 226] on h3 "Learning Activity" at bounding box center [426, 222] width 591 height 10
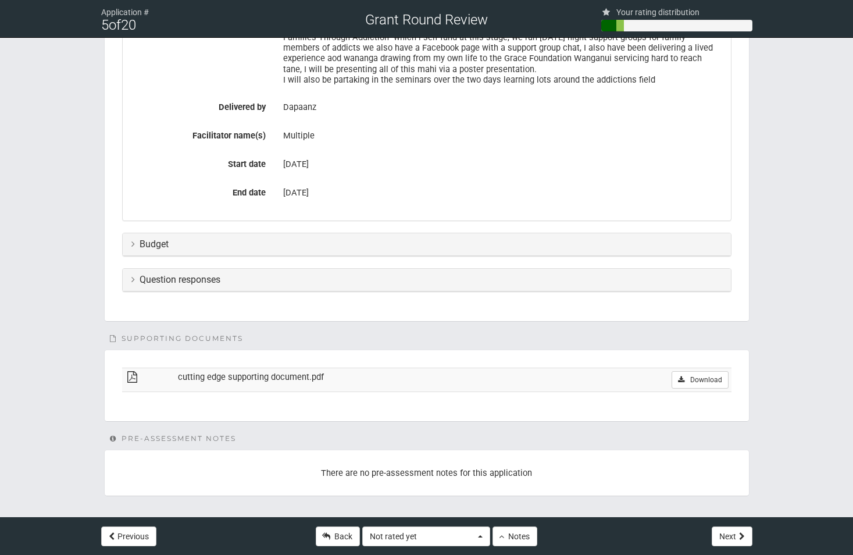
scroll to position [444, 0]
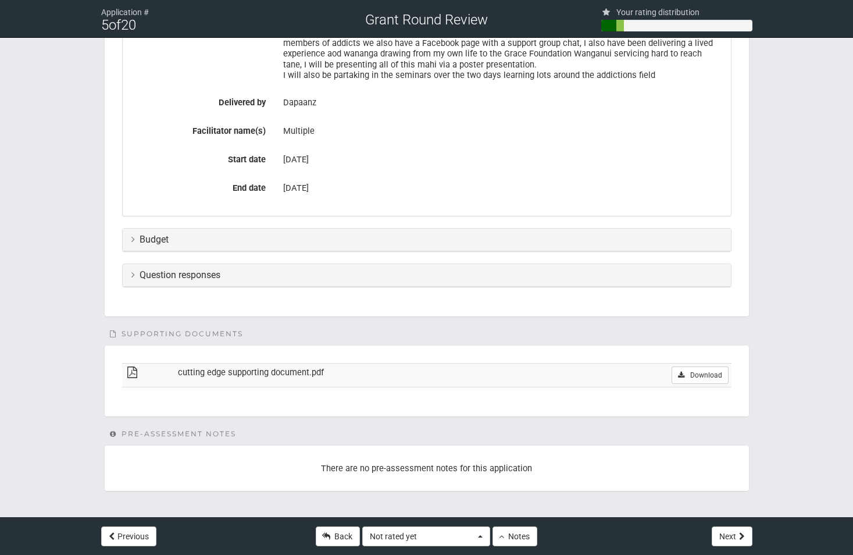
click at [261, 238] on h3 "Budget" at bounding box center [426, 239] width 591 height 10
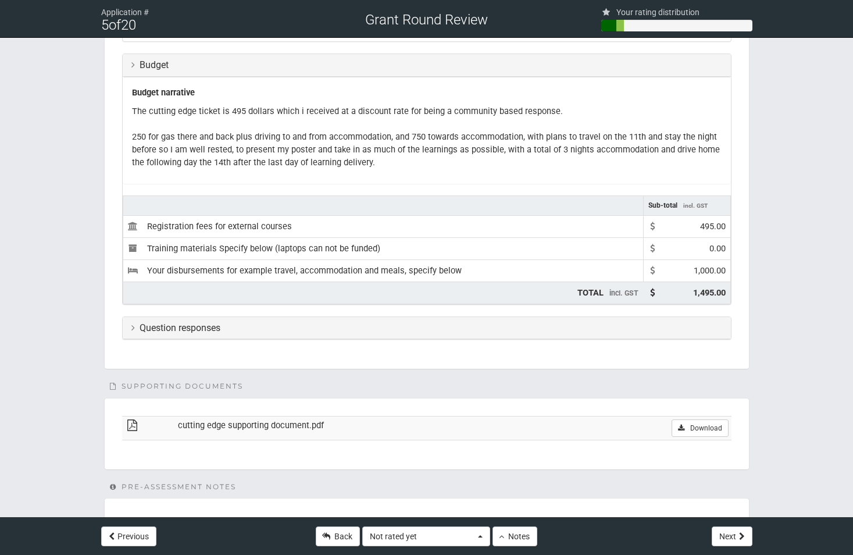
scroll to position [672, 0]
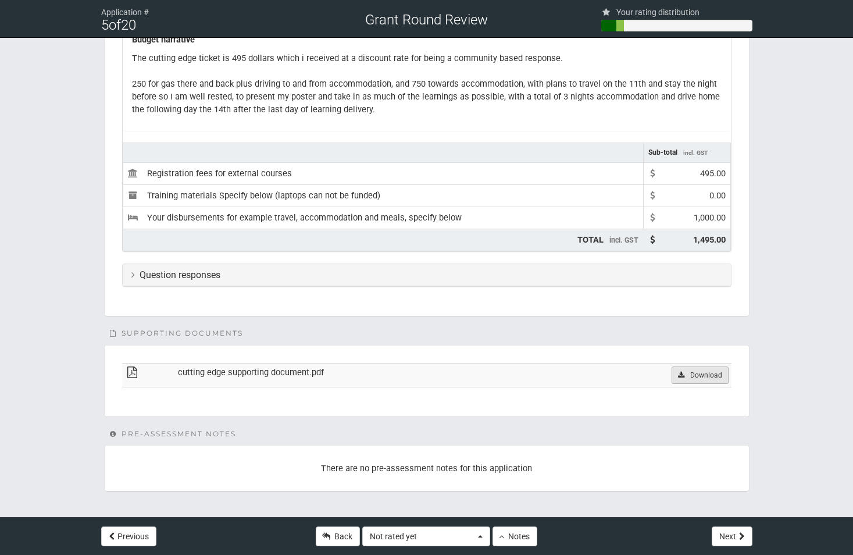
click at [701, 378] on link "Download" at bounding box center [700, 374] width 56 height 17
click at [363, 283] on div "Question responses" at bounding box center [427, 275] width 608 height 23
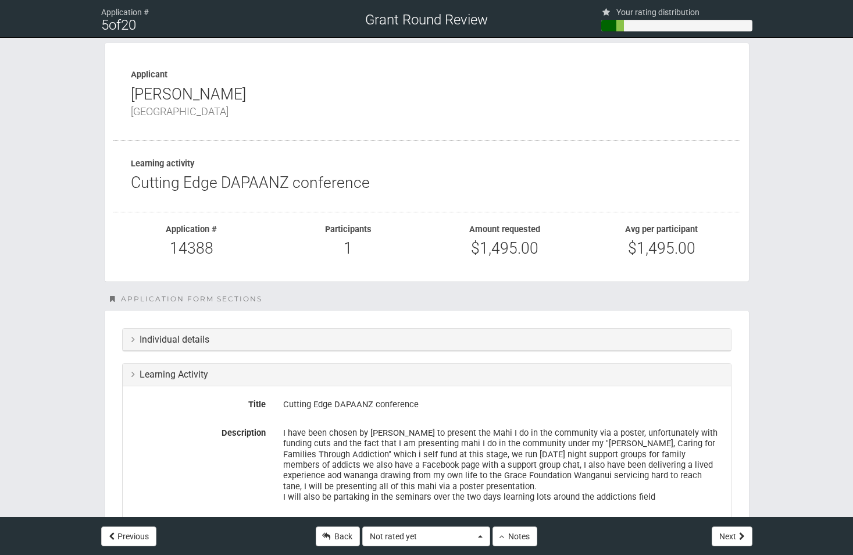
scroll to position [58, 0]
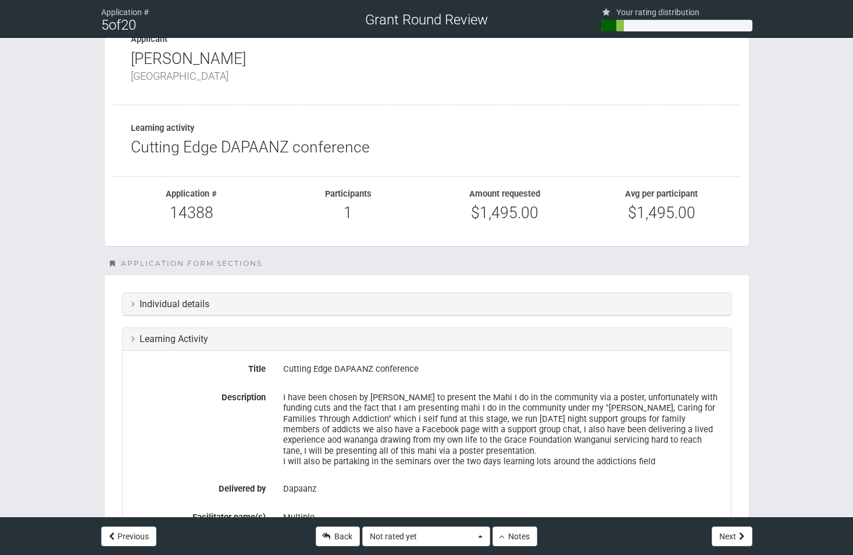
click at [273, 305] on h3 "Individual details" at bounding box center [426, 304] width 591 height 10
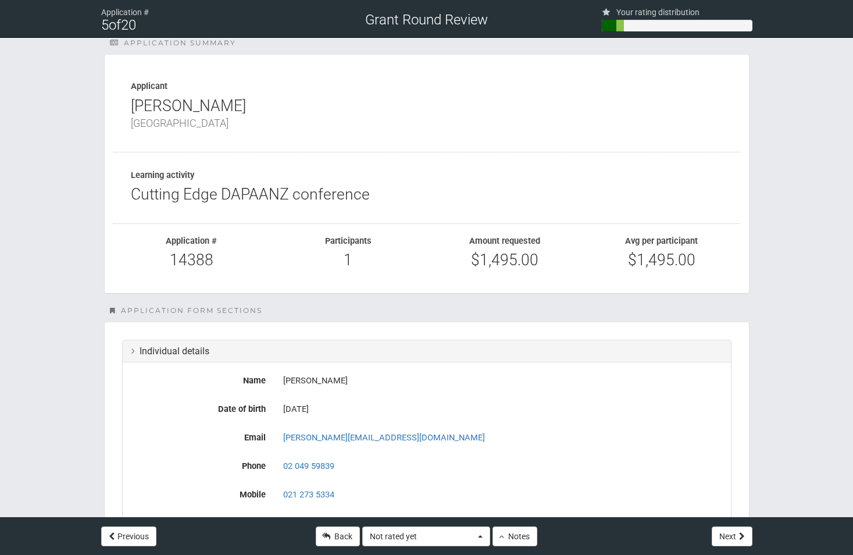
scroll to position [0, 0]
